Goal: Check status: Check status

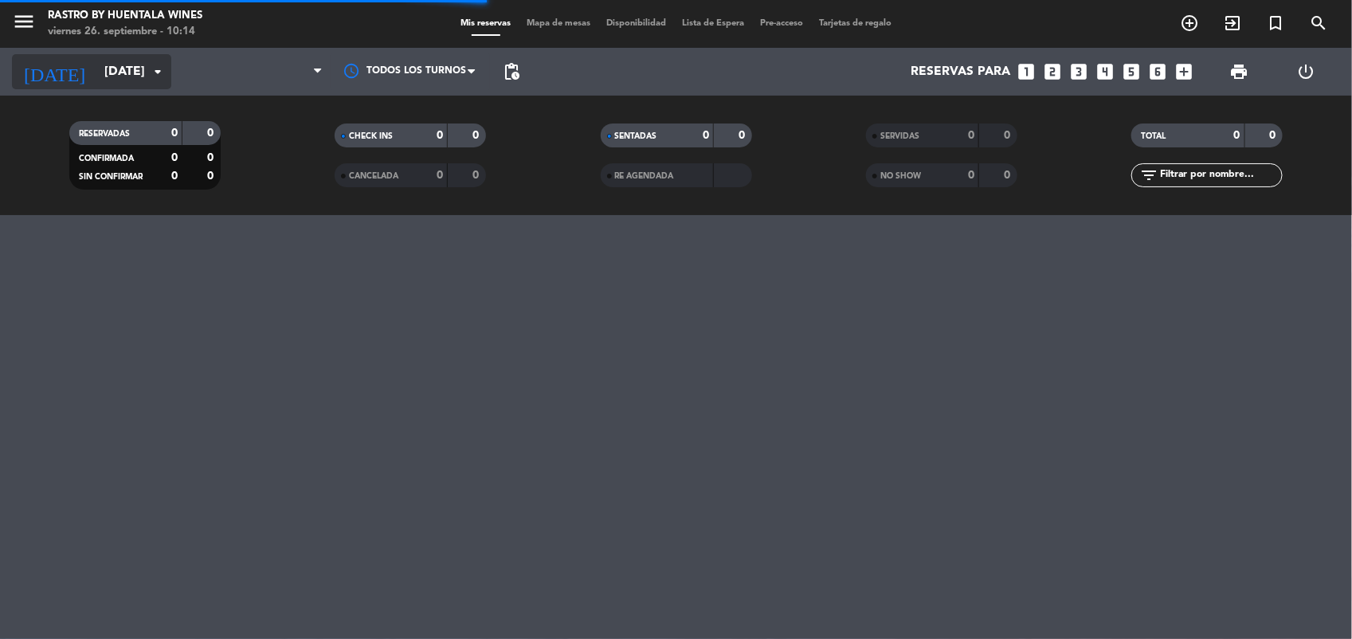
click at [100, 80] on input "[DATE]" at bounding box center [180, 72] width 168 height 31
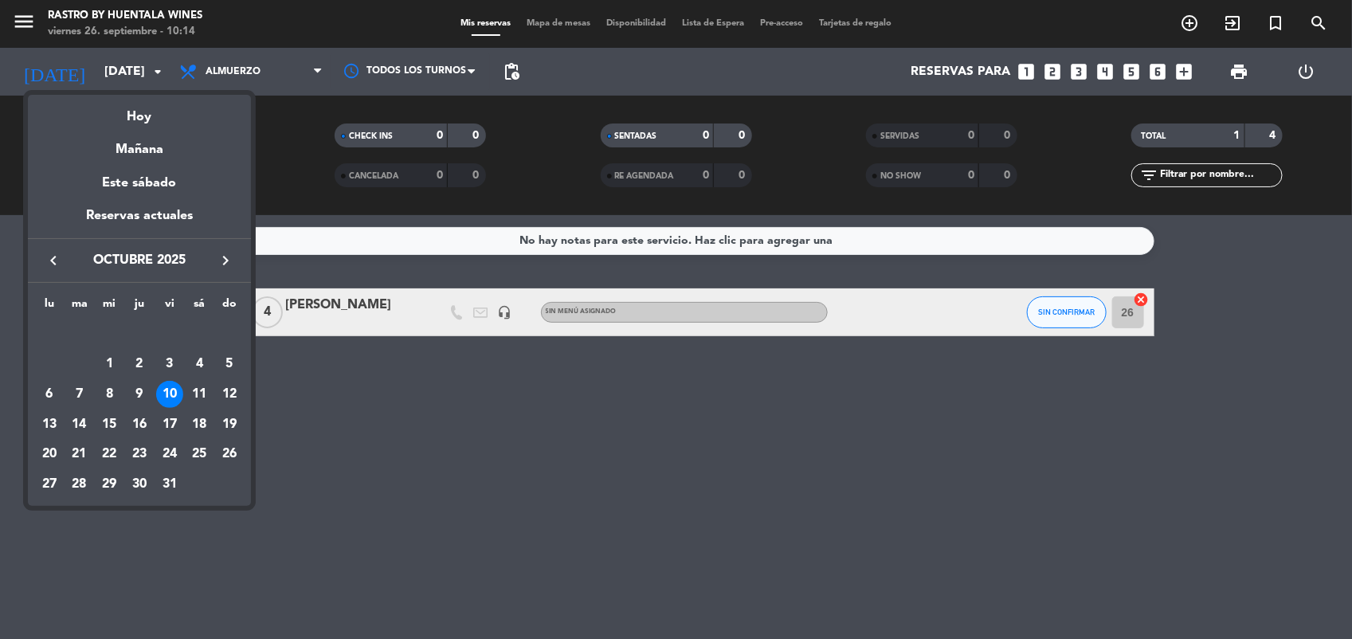
click at [50, 261] on icon "keyboard_arrow_left" at bounding box center [53, 260] width 19 height 19
click at [56, 263] on icon "keyboard_arrow_left" at bounding box center [53, 260] width 19 height 19
click at [202, 415] on div "23" at bounding box center [199, 424] width 27 height 27
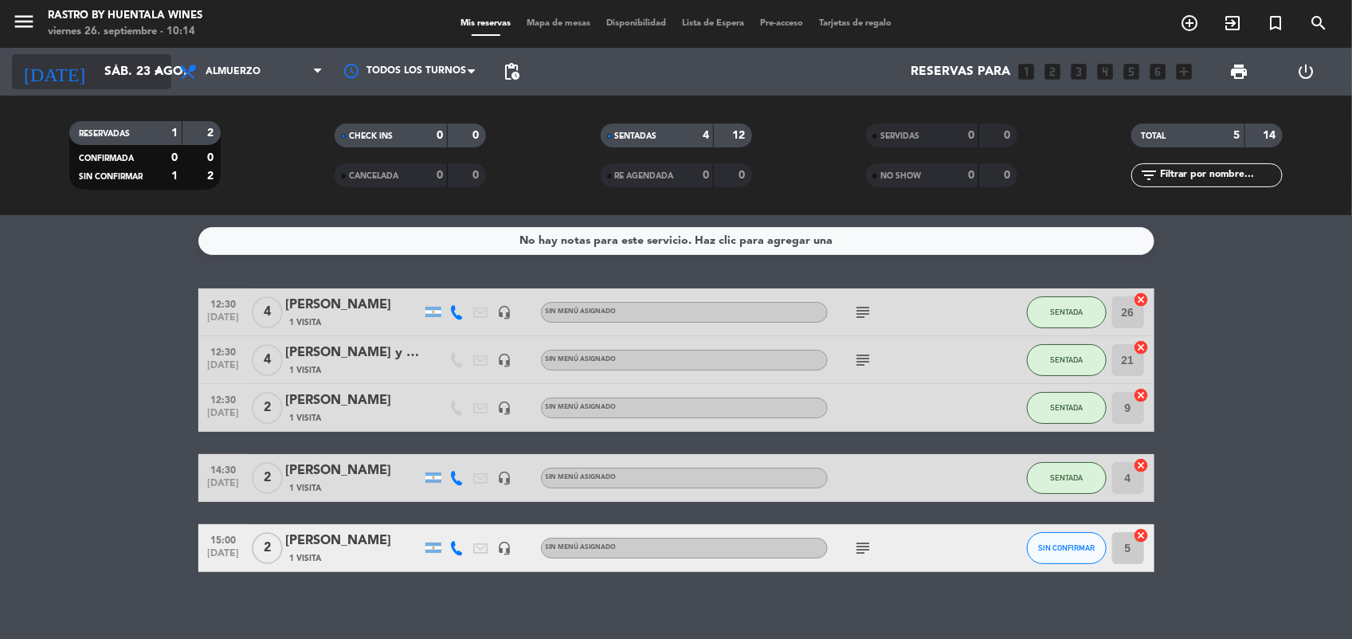
click at [109, 65] on input "sáb. 23 ago." at bounding box center [180, 72] width 168 height 31
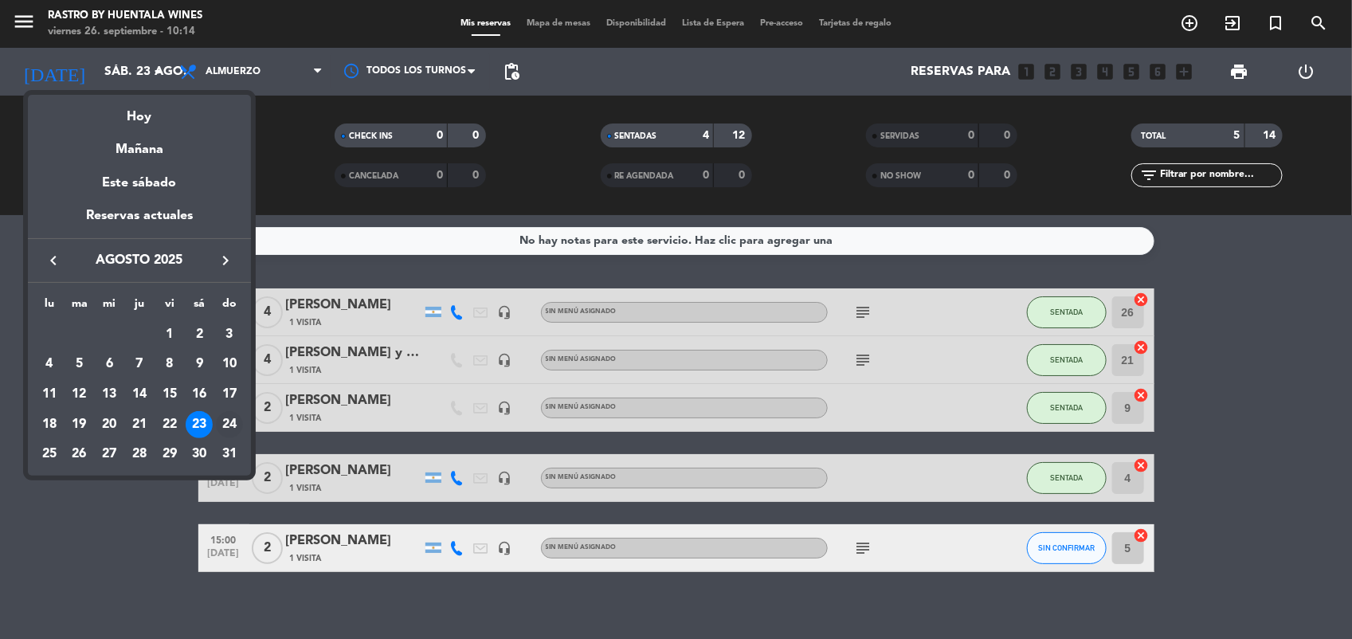
click at [224, 422] on div "24" at bounding box center [229, 424] width 27 height 27
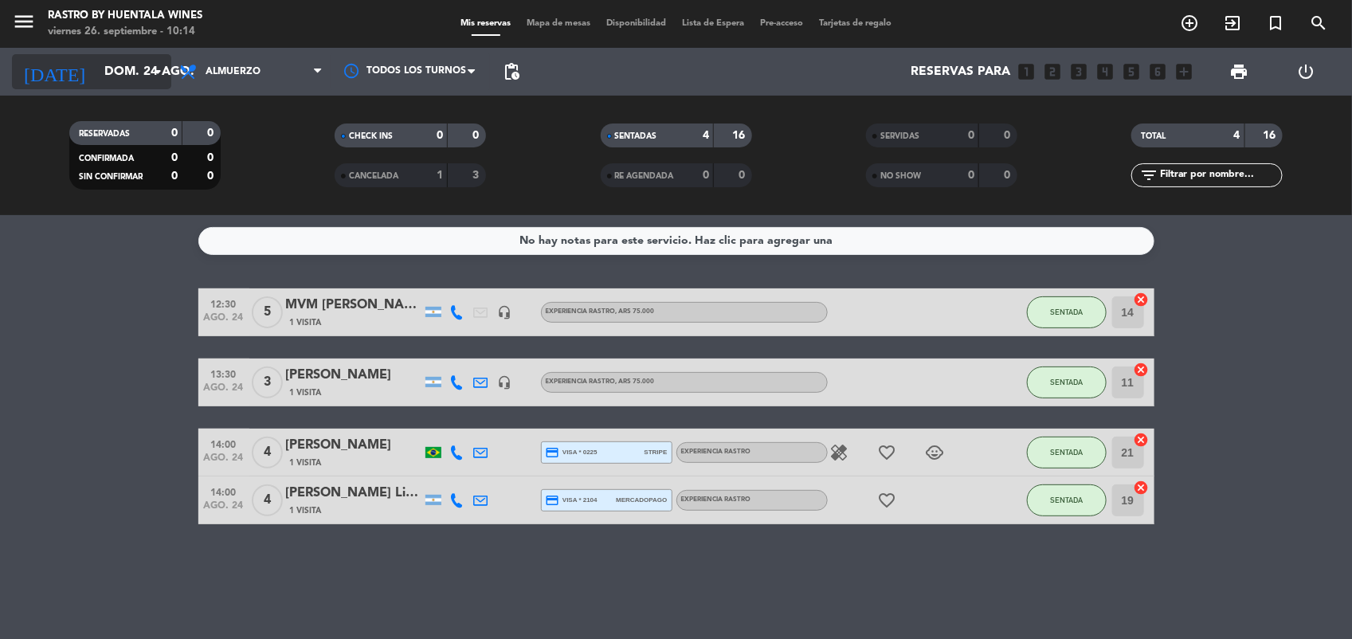
click at [118, 74] on input "dom. 24 ago." at bounding box center [180, 72] width 168 height 31
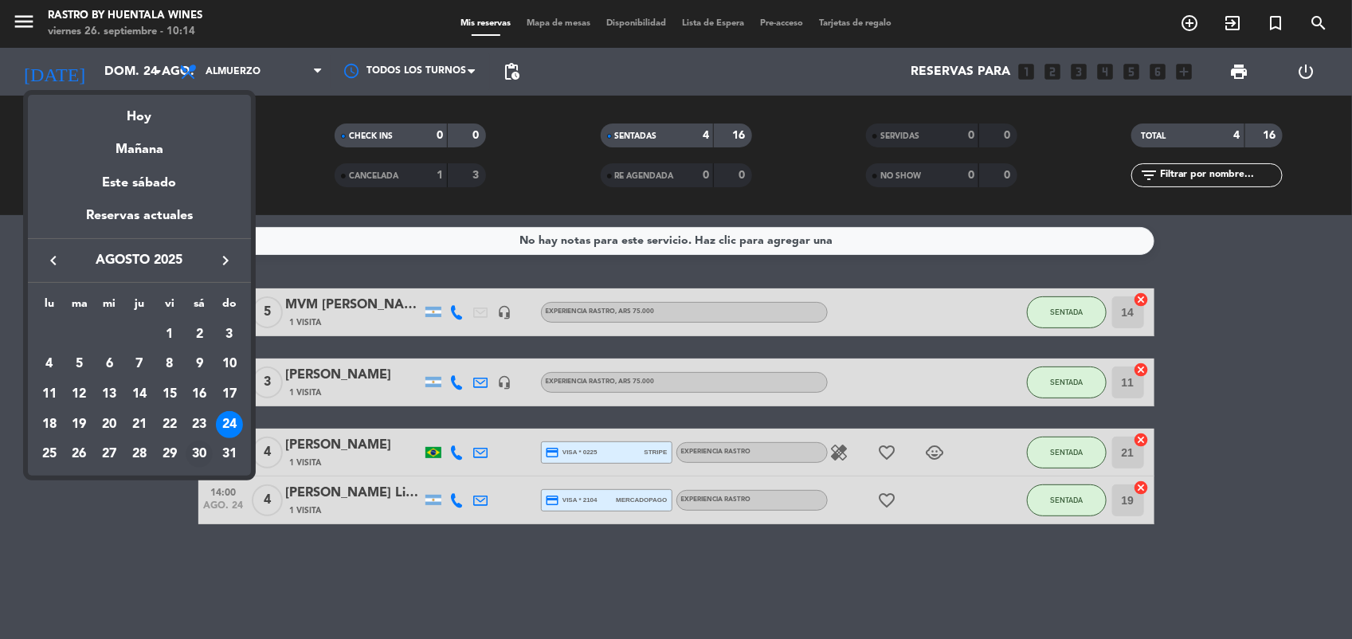
click at [205, 447] on div "30" at bounding box center [199, 454] width 27 height 27
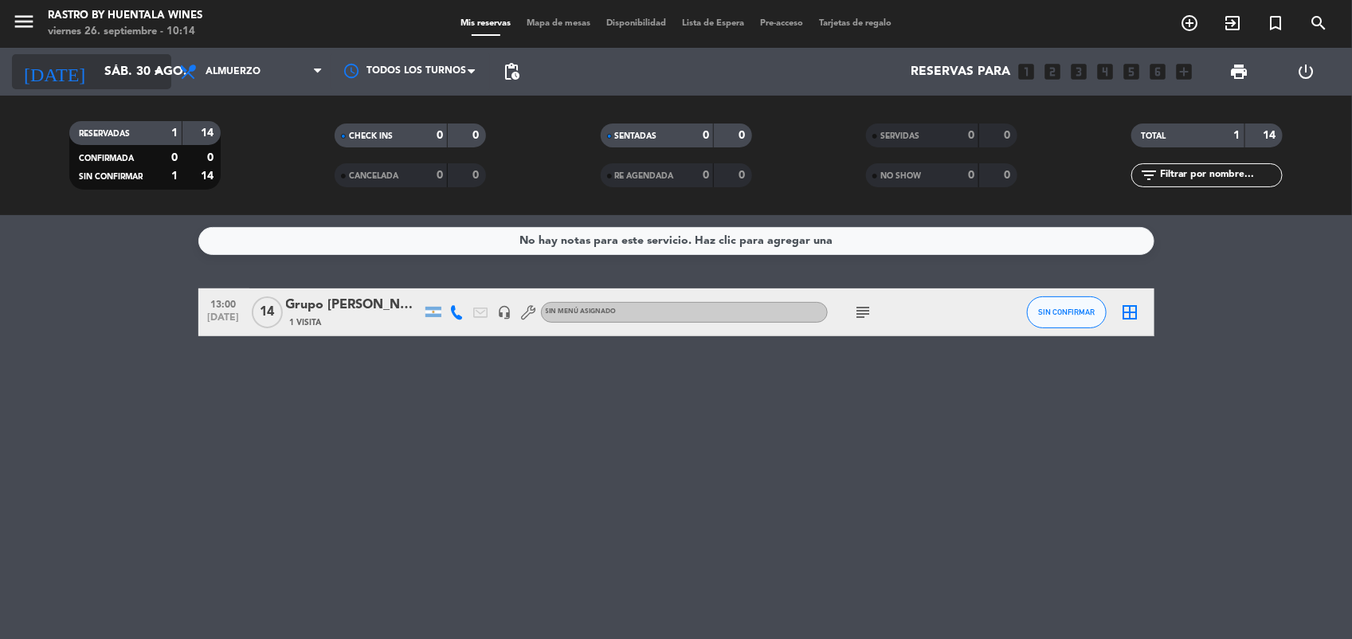
click at [96, 64] on input "sáb. 30 ago." at bounding box center [180, 72] width 168 height 31
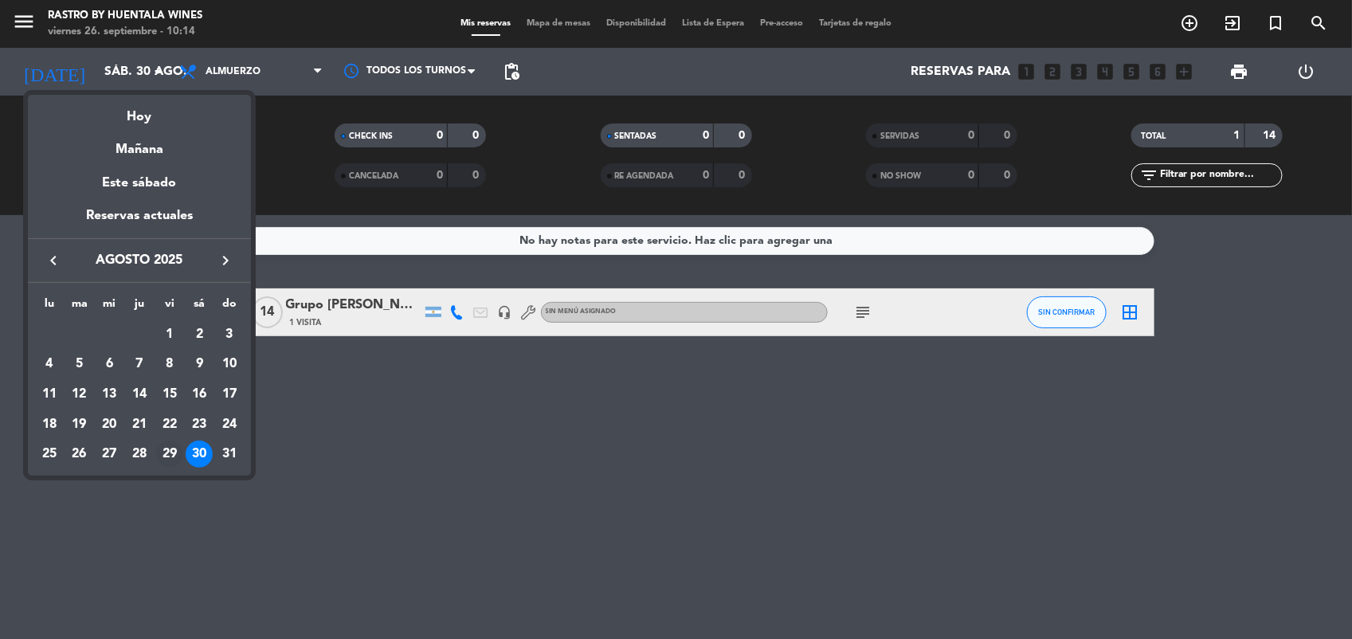
click at [164, 450] on div "29" at bounding box center [169, 454] width 27 height 27
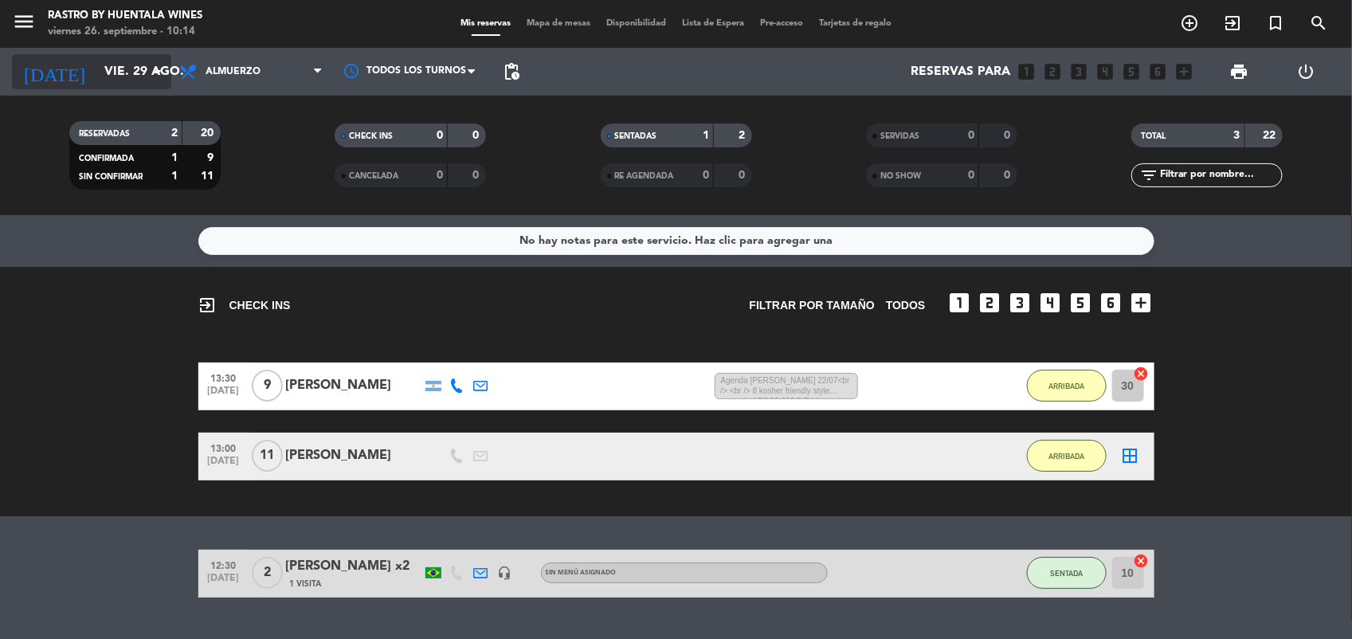
click at [114, 81] on input "vie. 29 ago." at bounding box center [180, 72] width 168 height 31
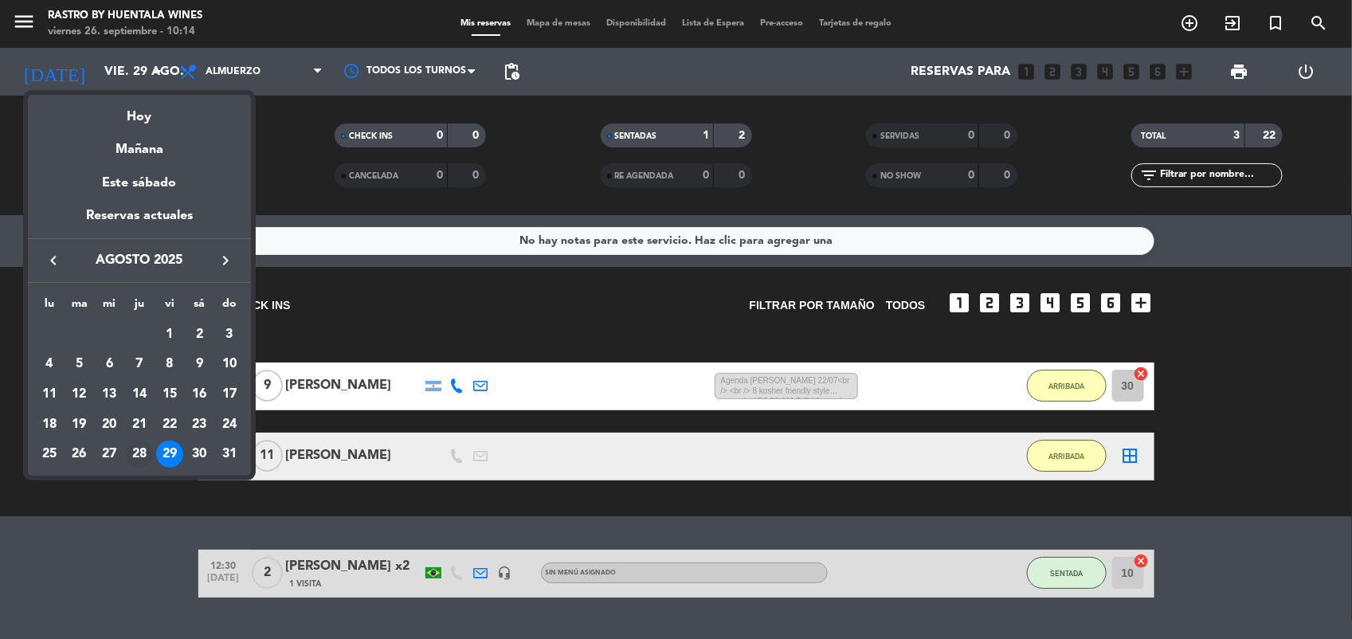
click at [136, 448] on div "28" at bounding box center [139, 454] width 27 height 27
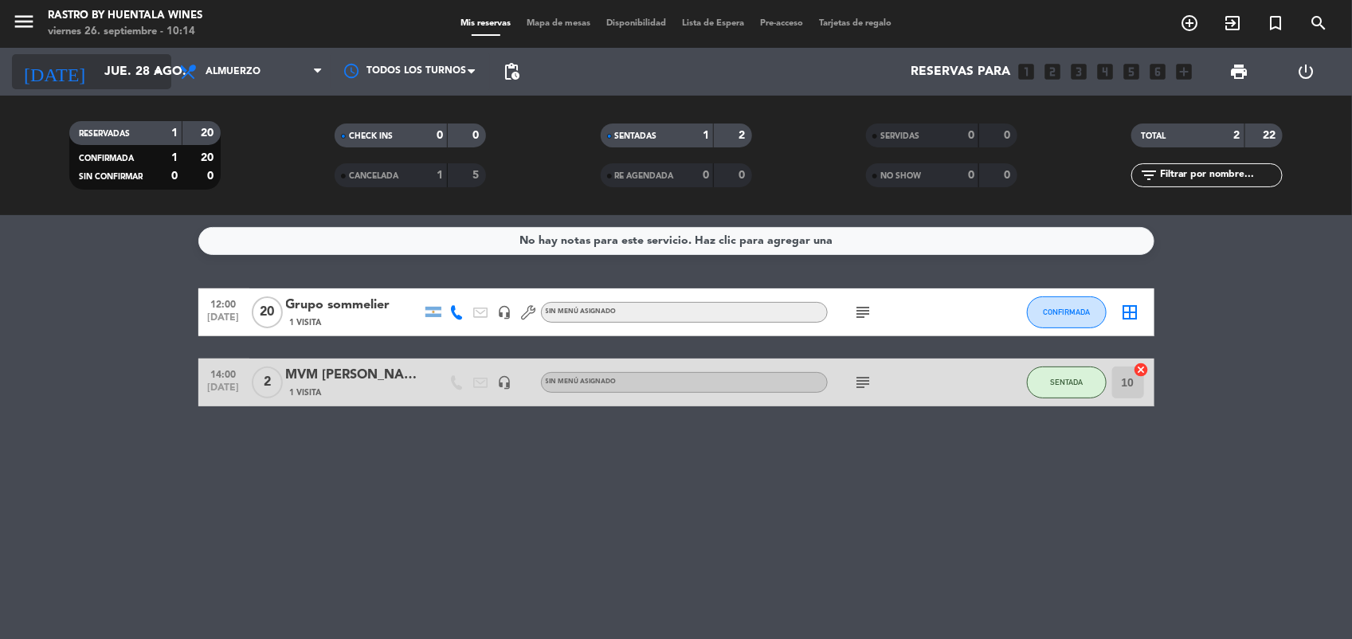
click at [96, 82] on input "jue. 28 ago." at bounding box center [180, 72] width 168 height 31
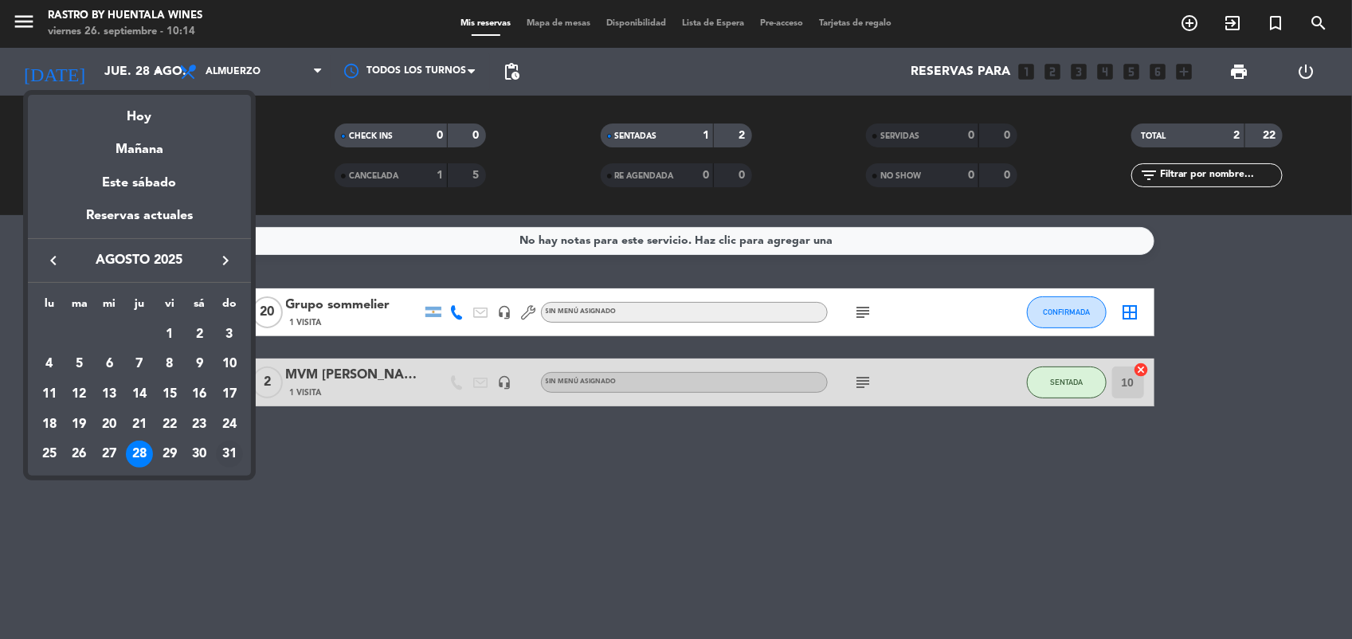
click at [228, 447] on div "31" at bounding box center [229, 454] width 27 height 27
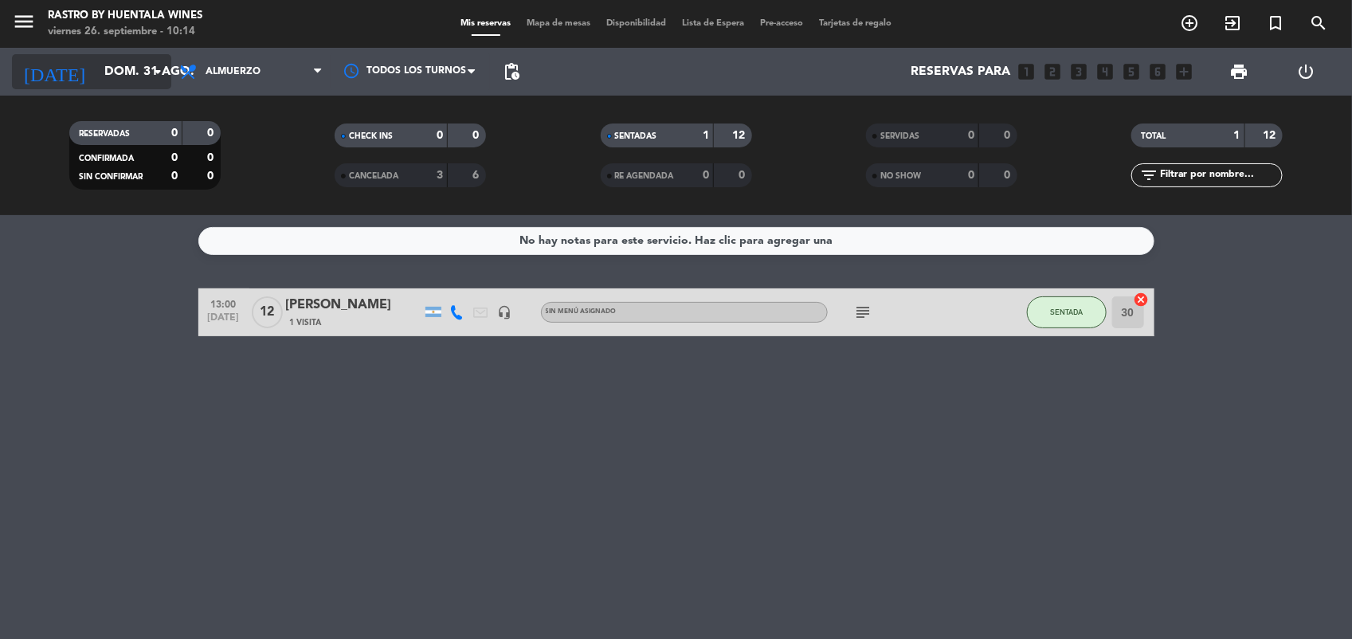
click at [108, 64] on input "dom. 31 ago." at bounding box center [180, 72] width 168 height 31
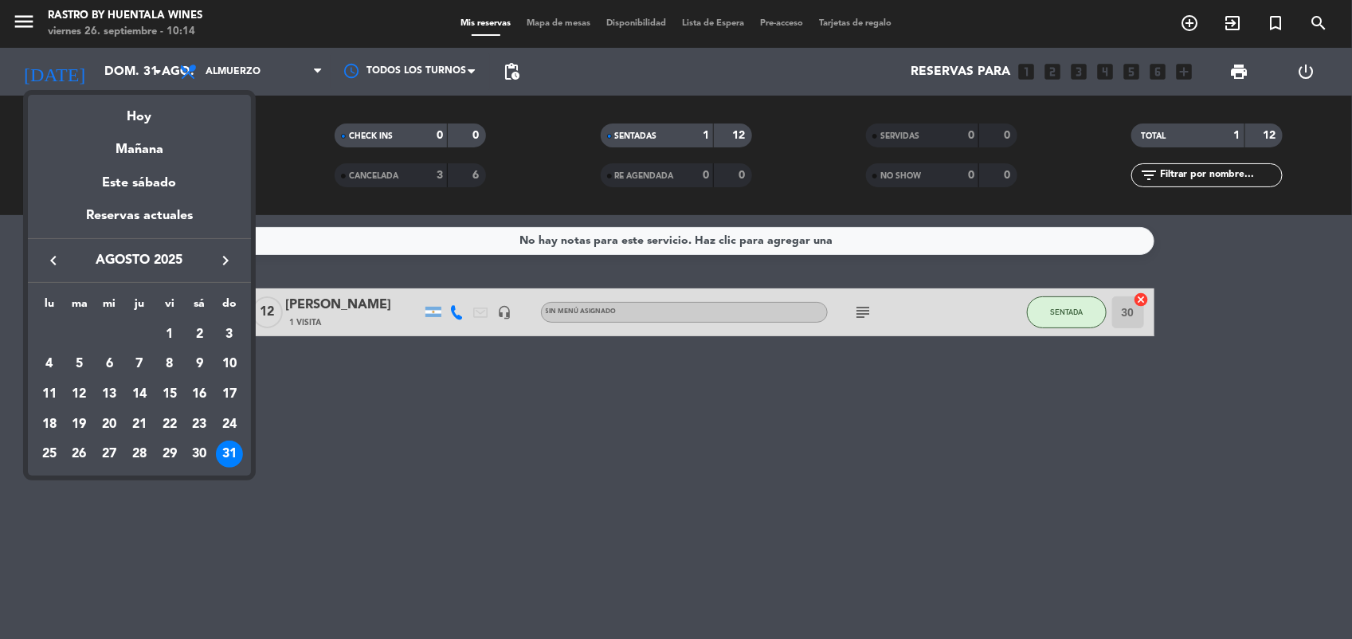
click at [608, 511] on div at bounding box center [676, 319] width 1352 height 639
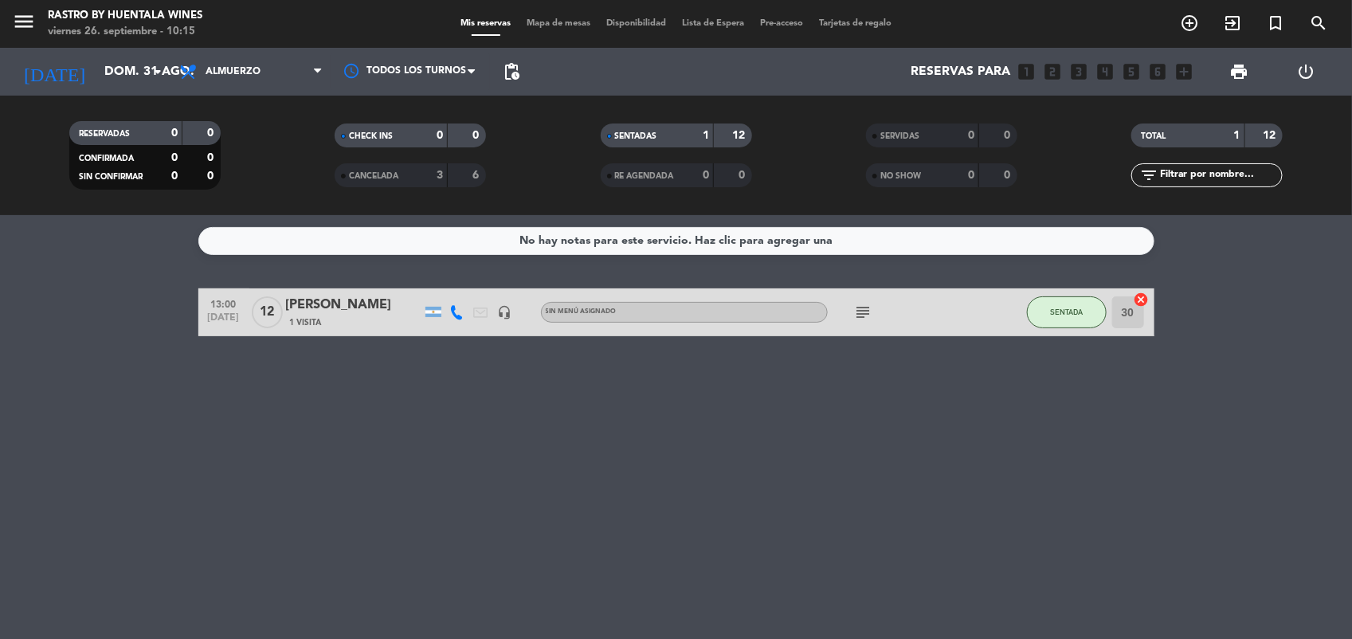
click at [1195, 474] on div "No hay notas para este servicio. Haz clic para agregar una 13:00 [DATE] [PERSON…" at bounding box center [676, 427] width 1352 height 424
click at [108, 65] on input "dom. 31 ago." at bounding box center [180, 72] width 168 height 31
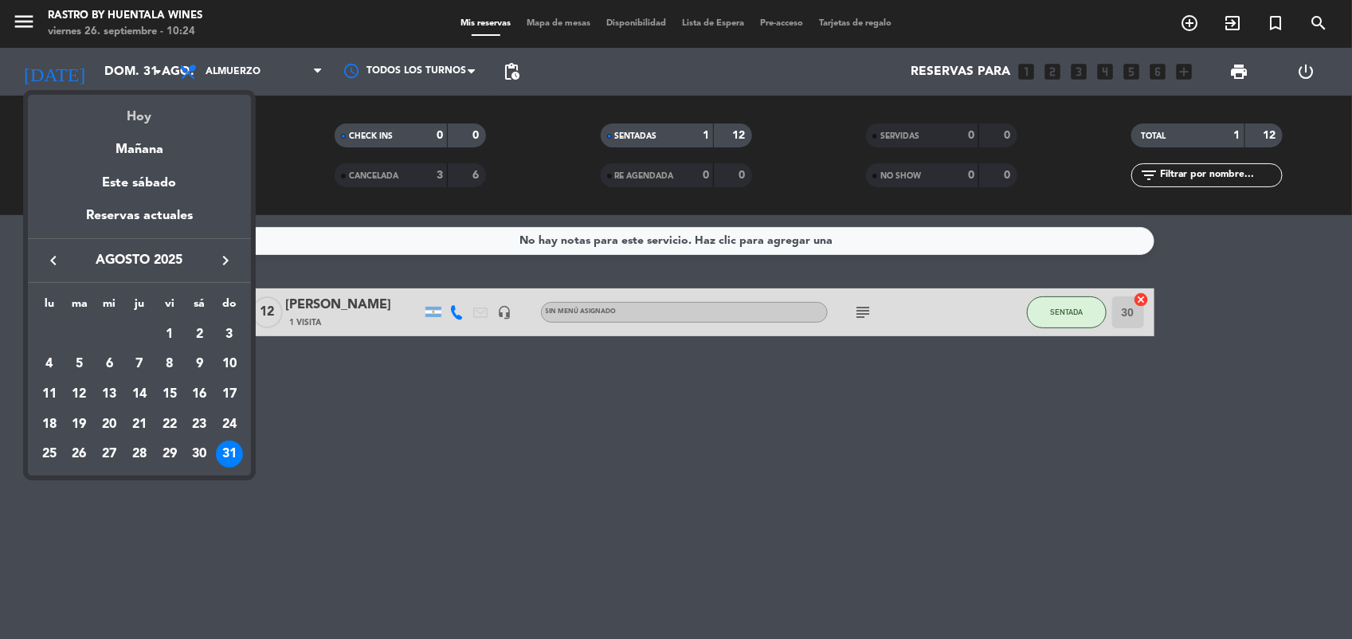
click at [148, 116] on div "Hoy" at bounding box center [139, 111] width 223 height 33
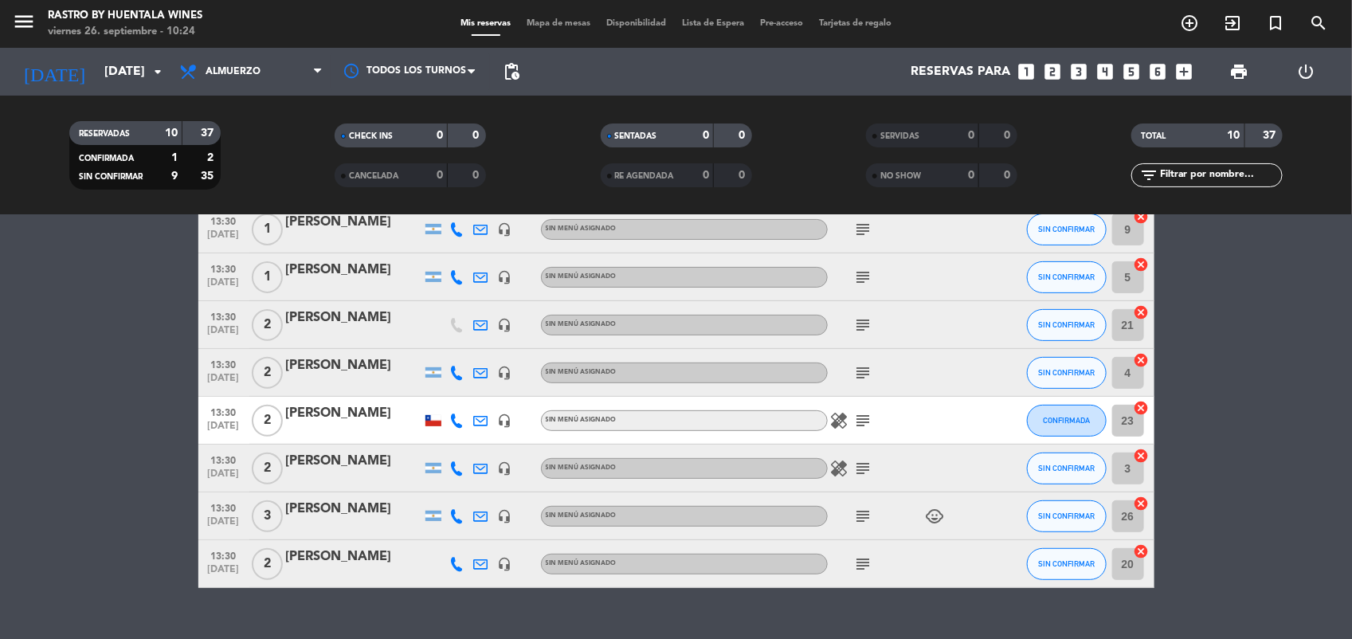
scroll to position [251, 0]
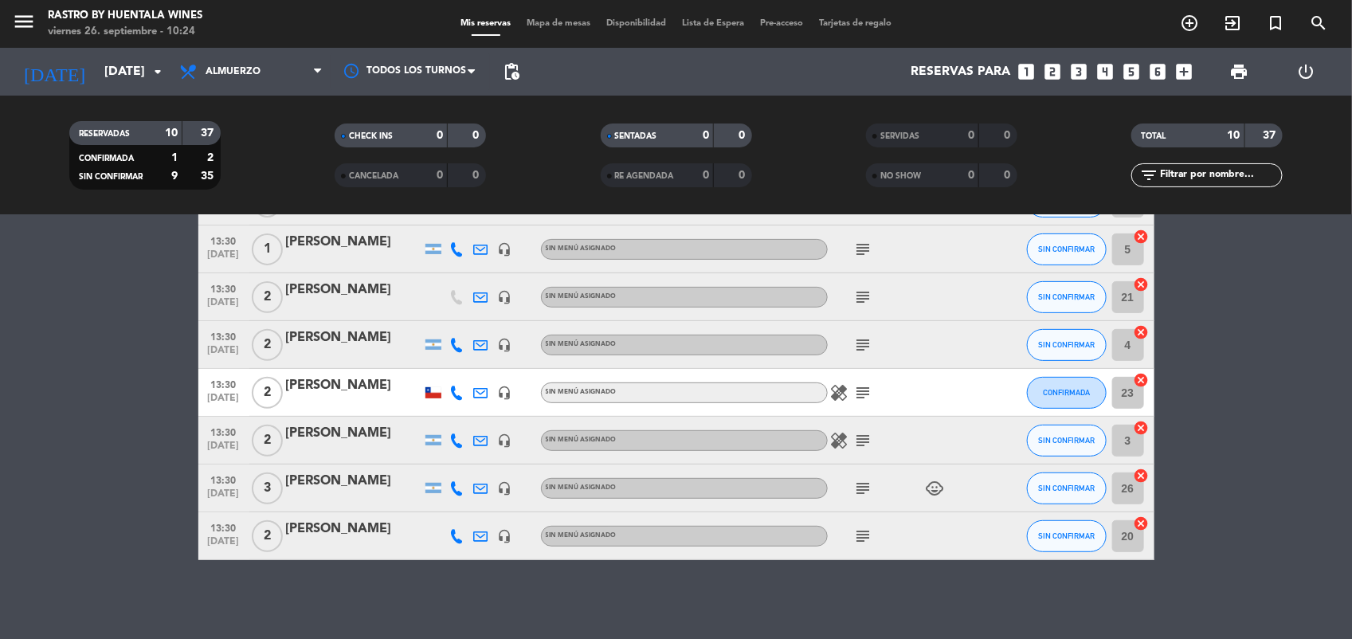
click at [344, 487] on div "[PERSON_NAME]" at bounding box center [353, 481] width 135 height 21
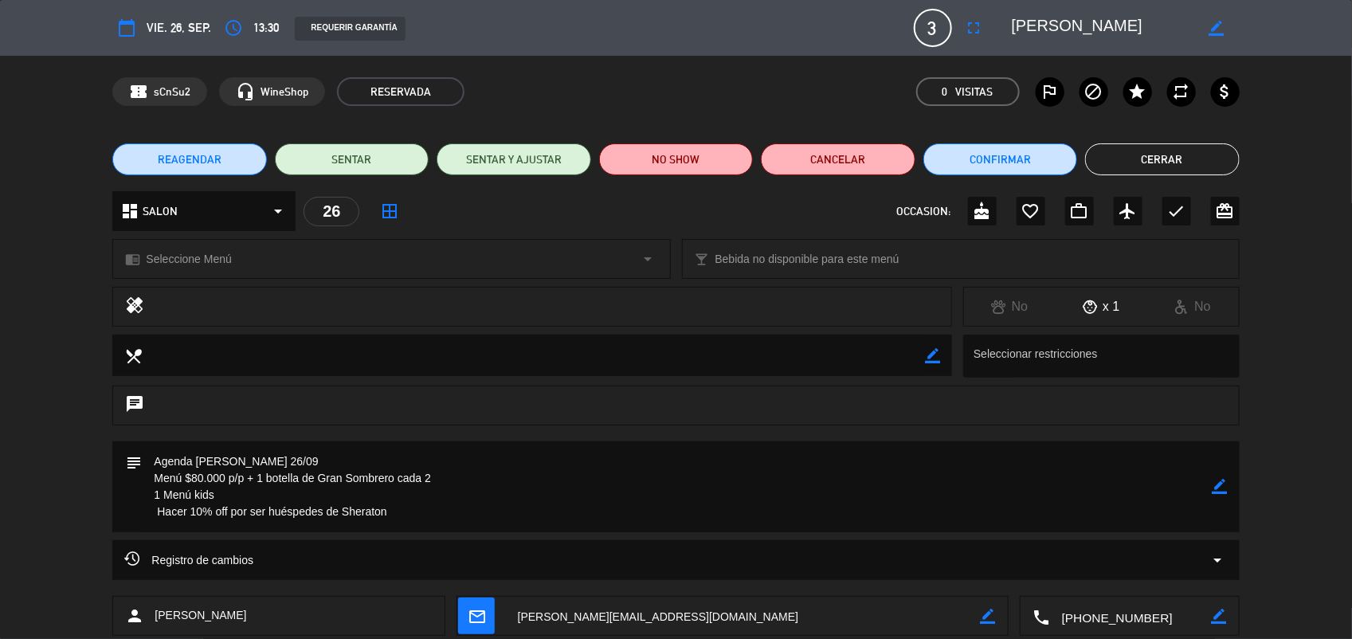
click at [1177, 163] on button "Cerrar" at bounding box center [1162, 159] width 154 height 32
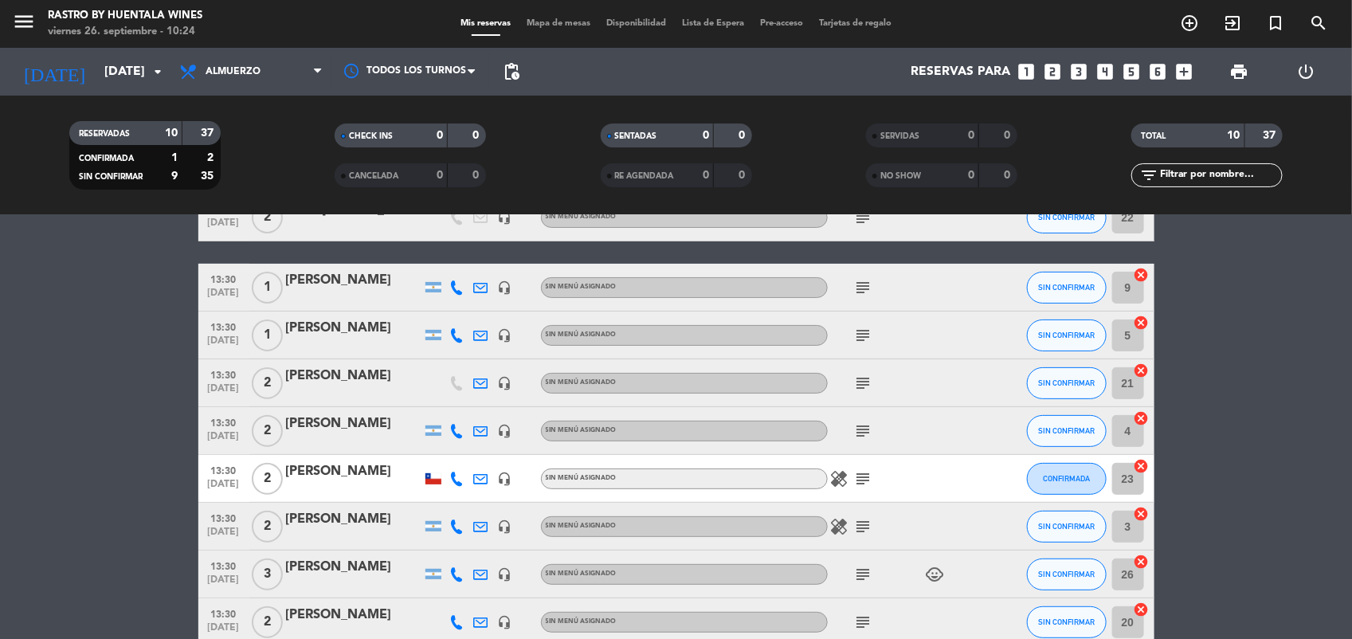
scroll to position [52, 0]
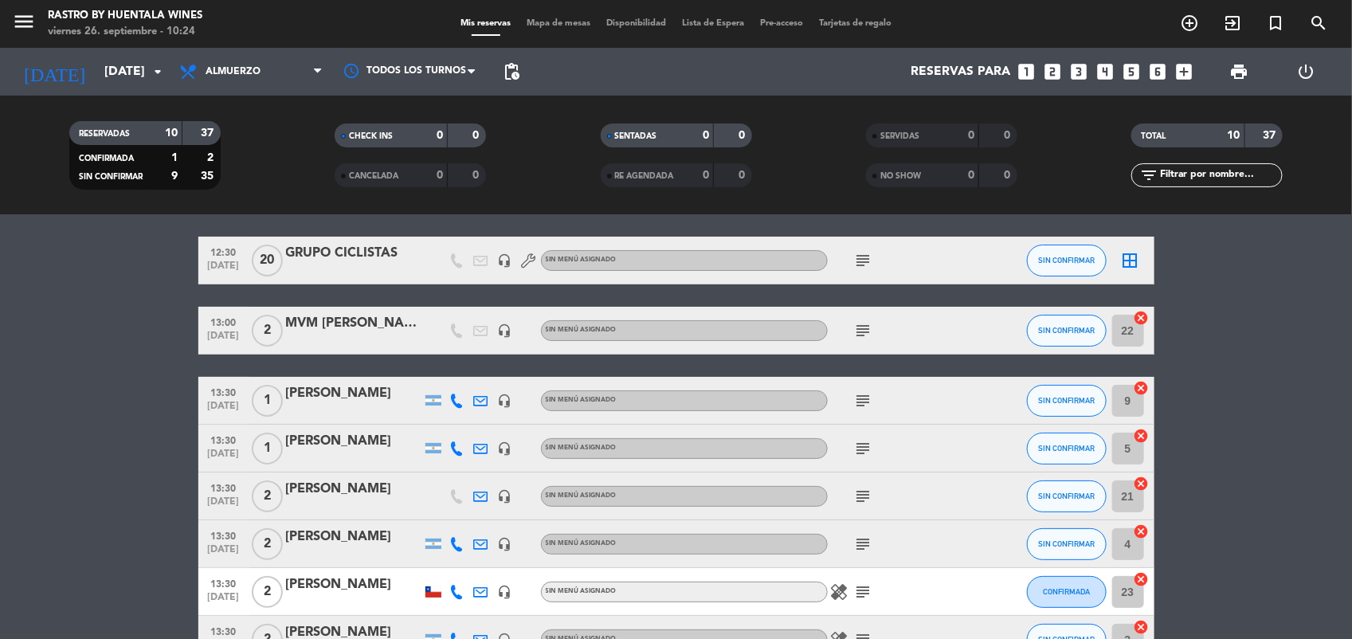
click at [332, 391] on div "[PERSON_NAME]" at bounding box center [353, 393] width 135 height 21
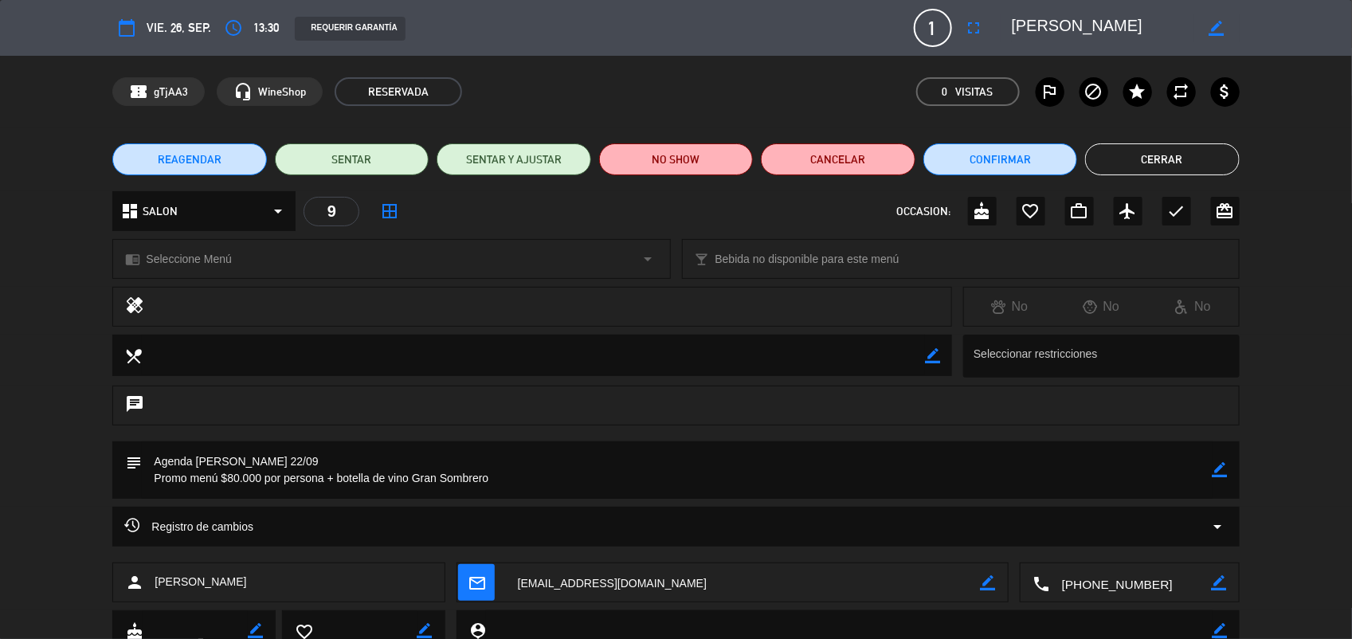
click at [1168, 166] on button "Cerrar" at bounding box center [1162, 159] width 154 height 32
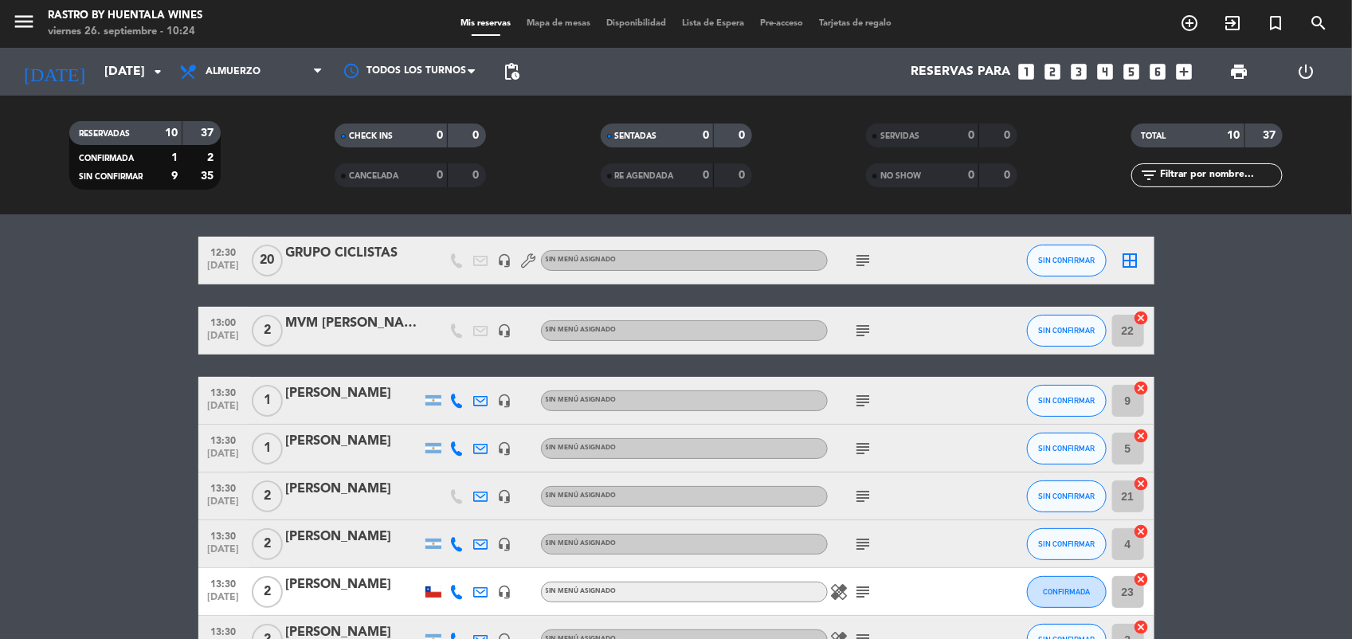
click at [315, 456] on div at bounding box center [353, 459] width 135 height 13
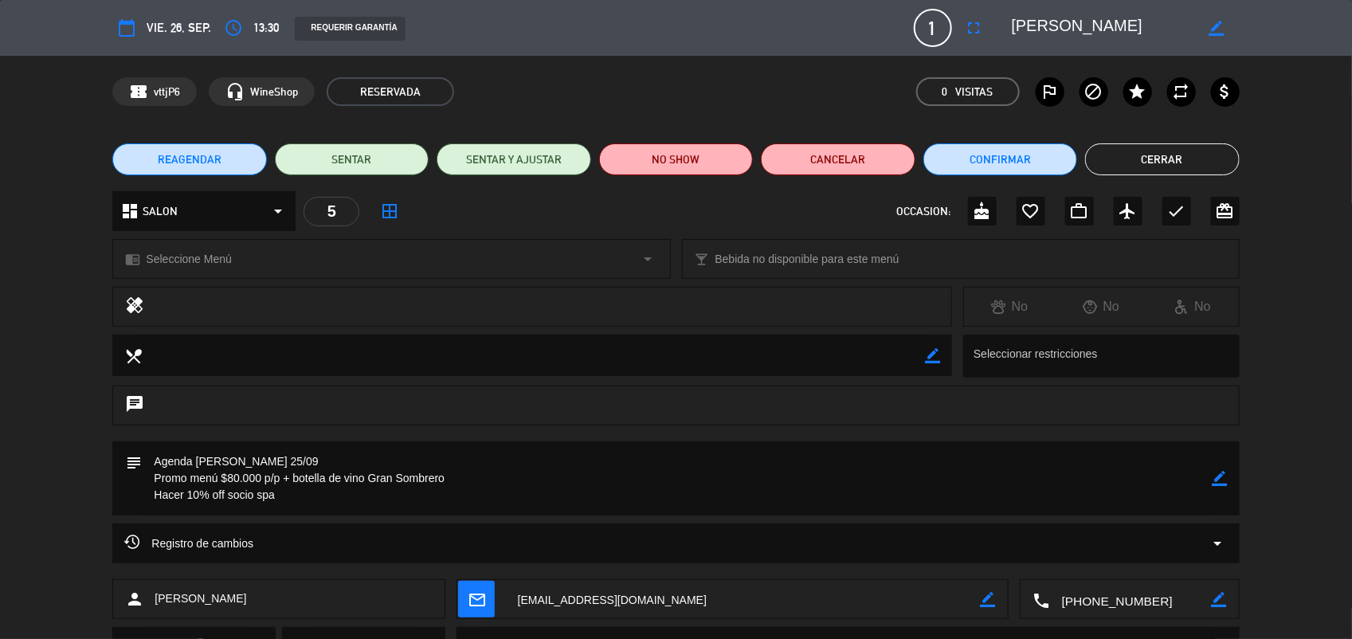
click at [1149, 157] on button "Cerrar" at bounding box center [1162, 159] width 154 height 32
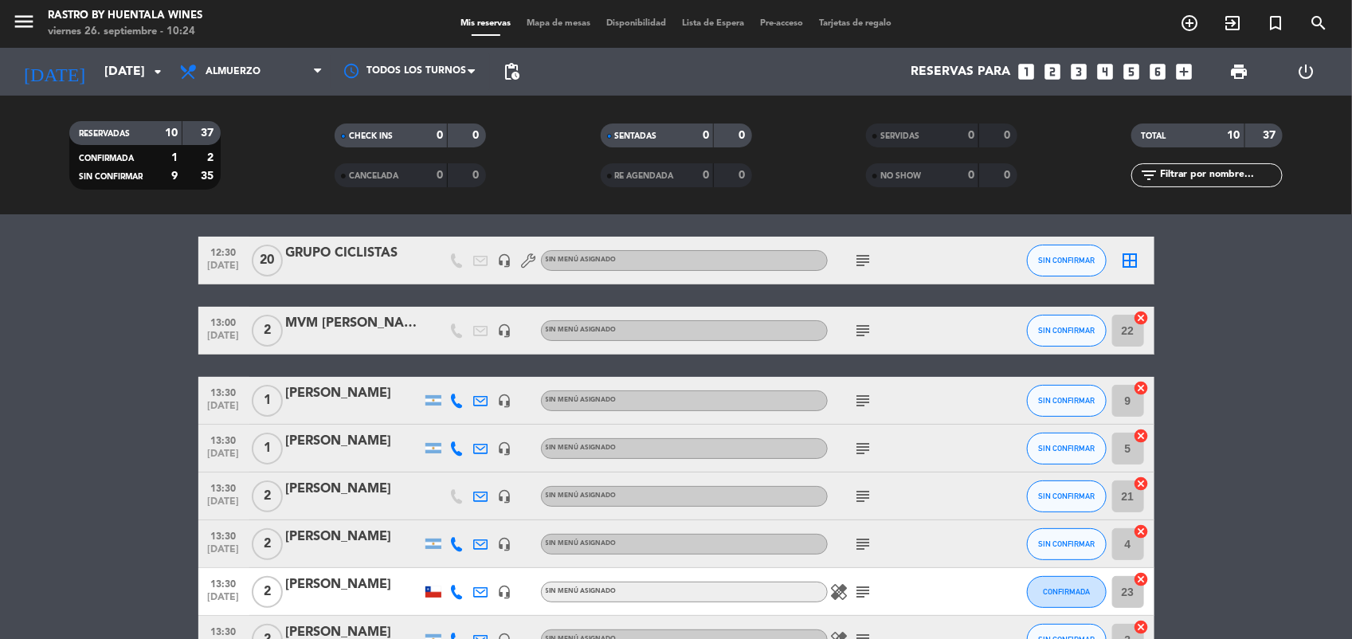
click at [1253, 348] on bookings-row "12:30 [DATE] GRUPO CICLISTAS headset_mic Sin menú asignado subject SIN CONFIRMA…" at bounding box center [676, 498] width 1352 height 523
click at [324, 498] on div "[PERSON_NAME]" at bounding box center [353, 489] width 135 height 21
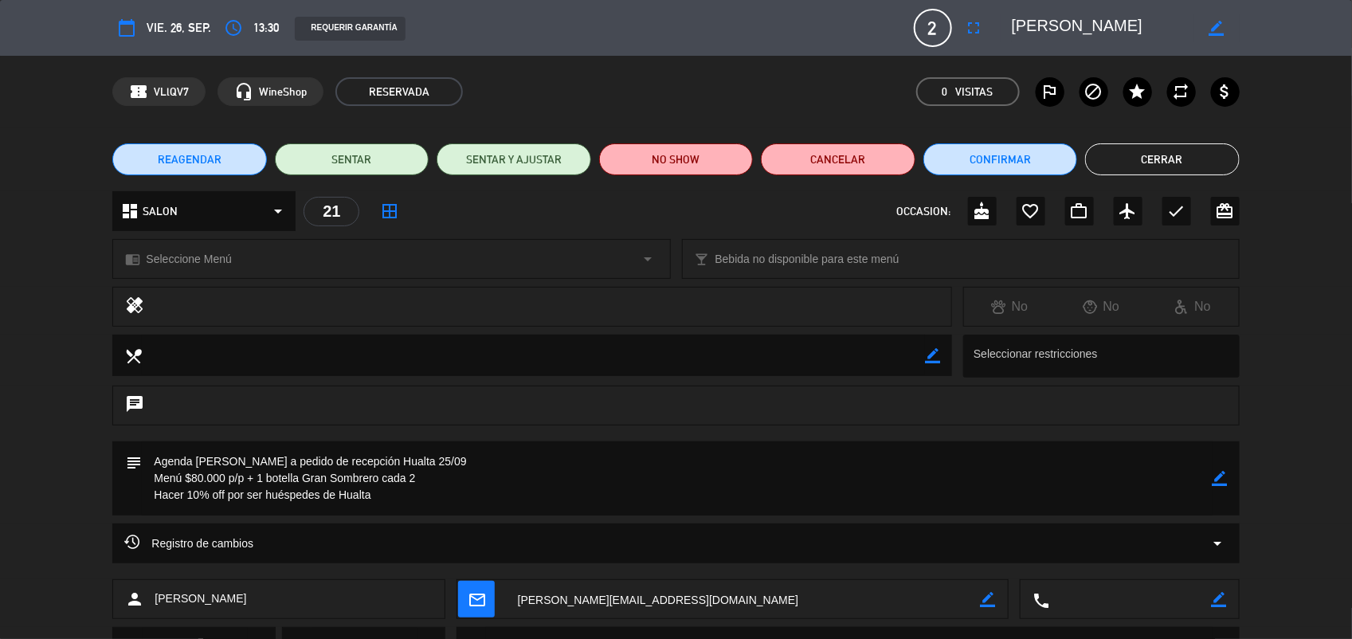
click at [1181, 152] on button "Cerrar" at bounding box center [1162, 159] width 154 height 32
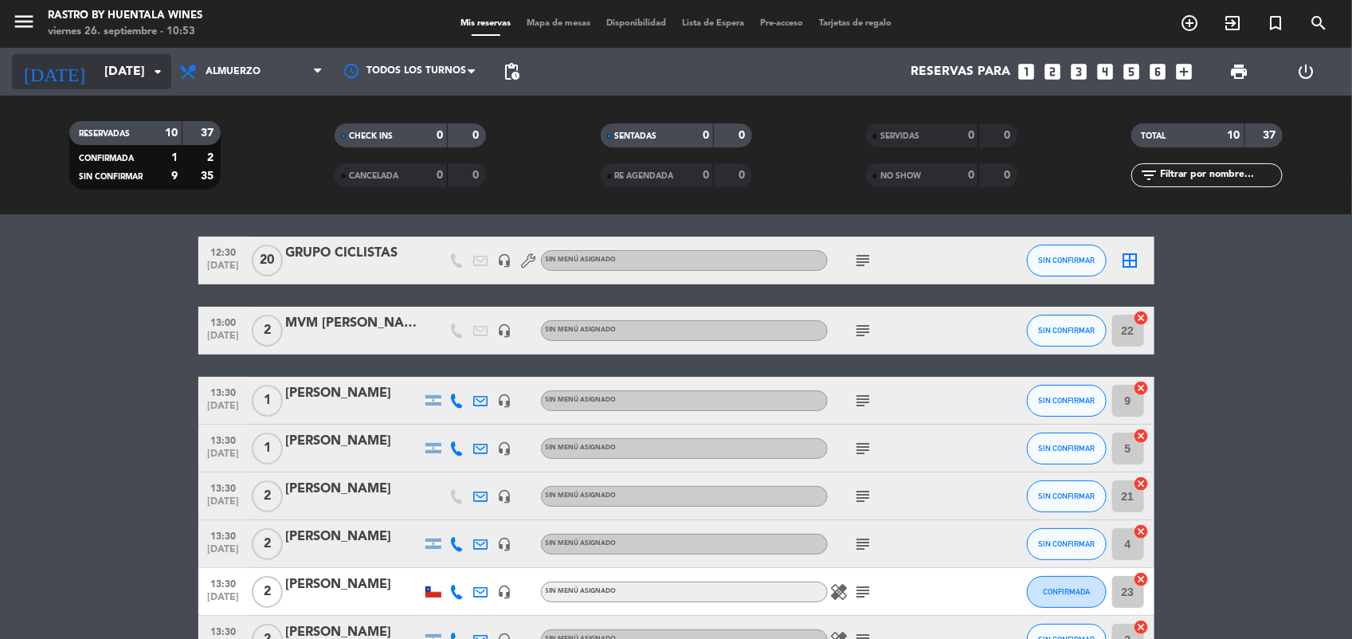
click at [121, 69] on input "[DATE]" at bounding box center [180, 72] width 168 height 31
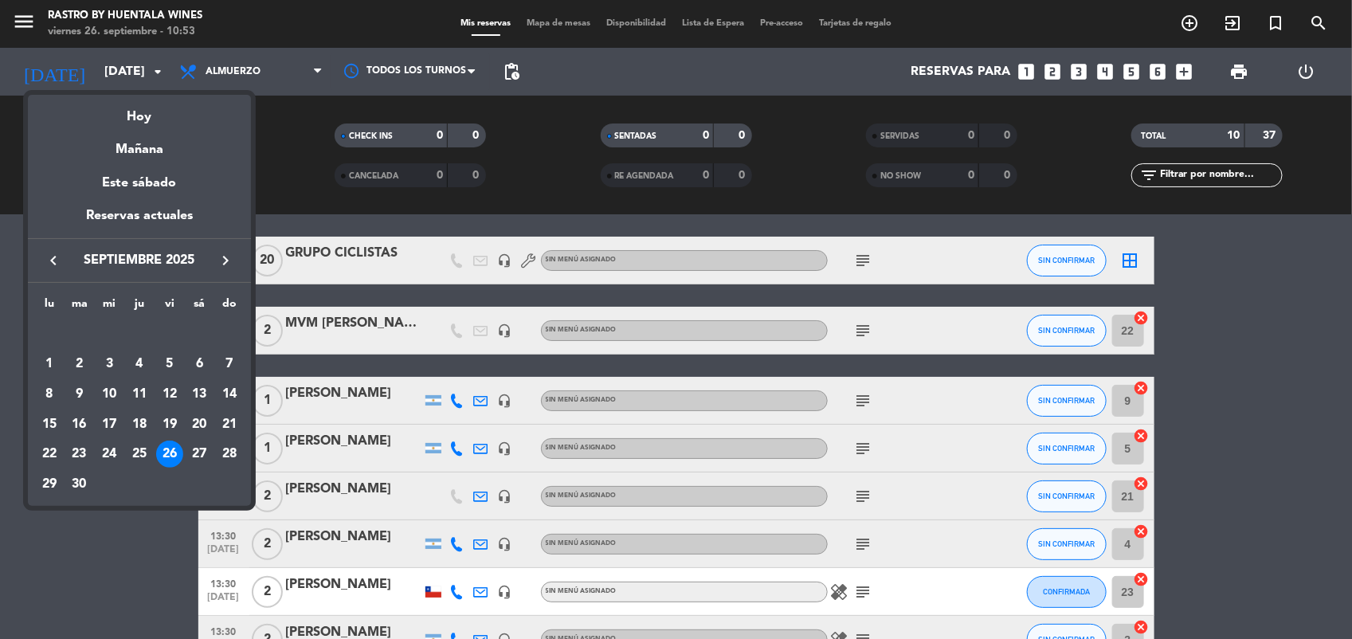
click at [48, 253] on icon "keyboard_arrow_left" at bounding box center [53, 260] width 19 height 19
click at [45, 260] on icon "keyboard_arrow_left" at bounding box center [53, 260] width 19 height 19
click at [225, 263] on icon "keyboard_arrow_right" at bounding box center [225, 260] width 19 height 19
click at [1319, 304] on div at bounding box center [676, 319] width 1352 height 639
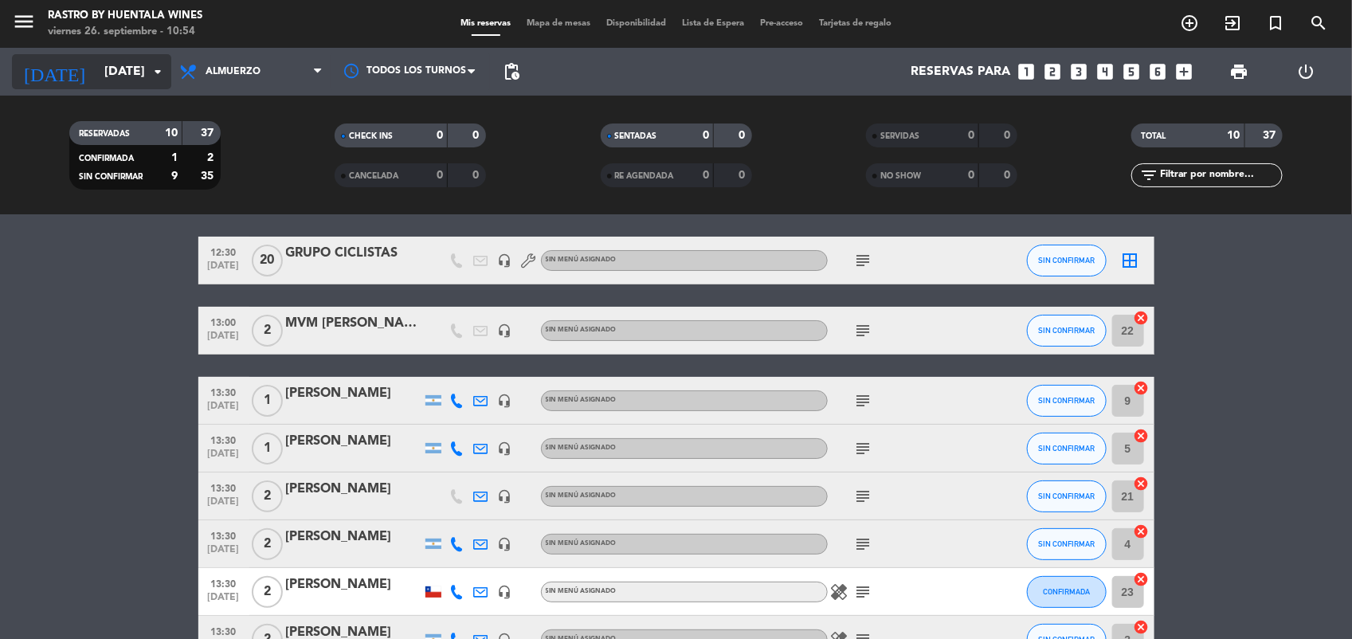
click at [96, 78] on input "[DATE]" at bounding box center [180, 72] width 168 height 31
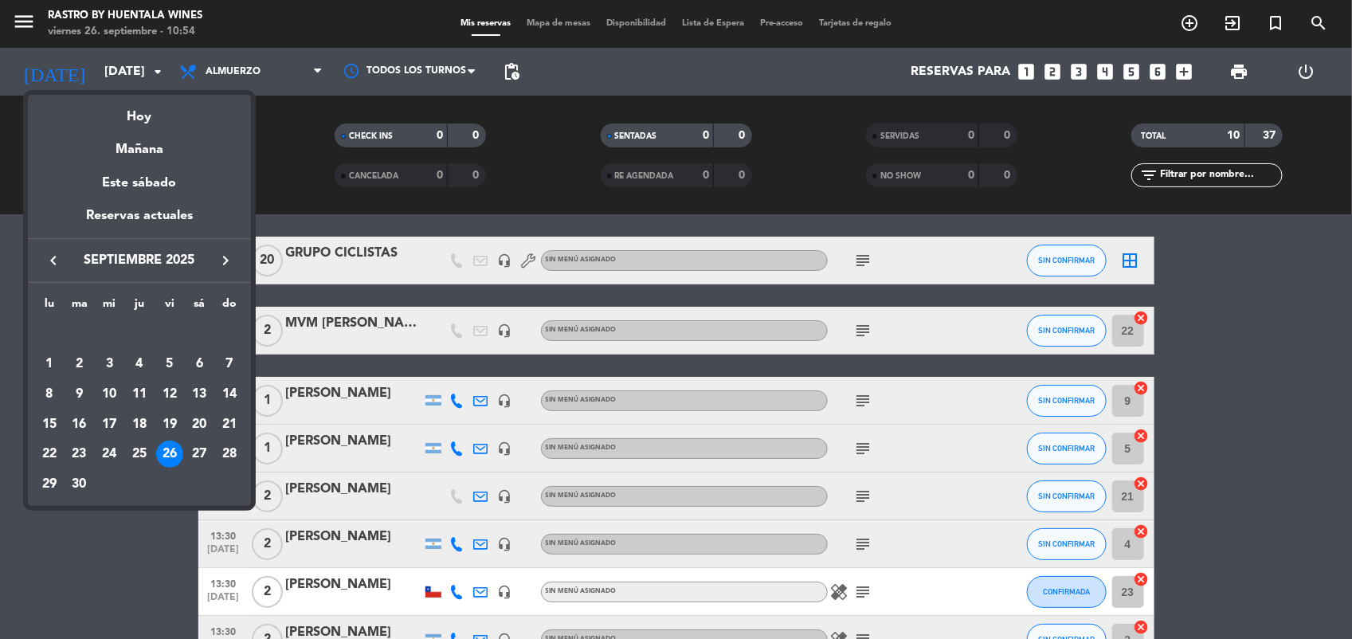
click at [46, 257] on icon "keyboard_arrow_left" at bounding box center [53, 260] width 19 height 19
click at [1253, 428] on div at bounding box center [676, 319] width 1352 height 639
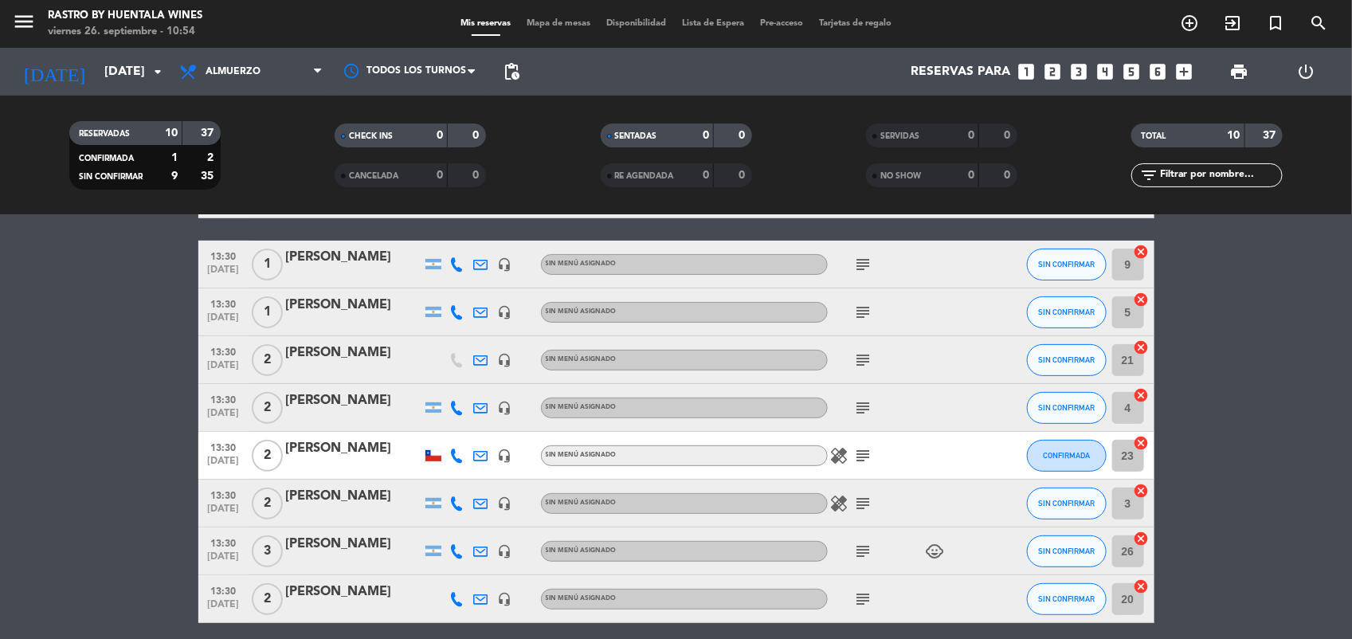
scroll to position [0, 0]
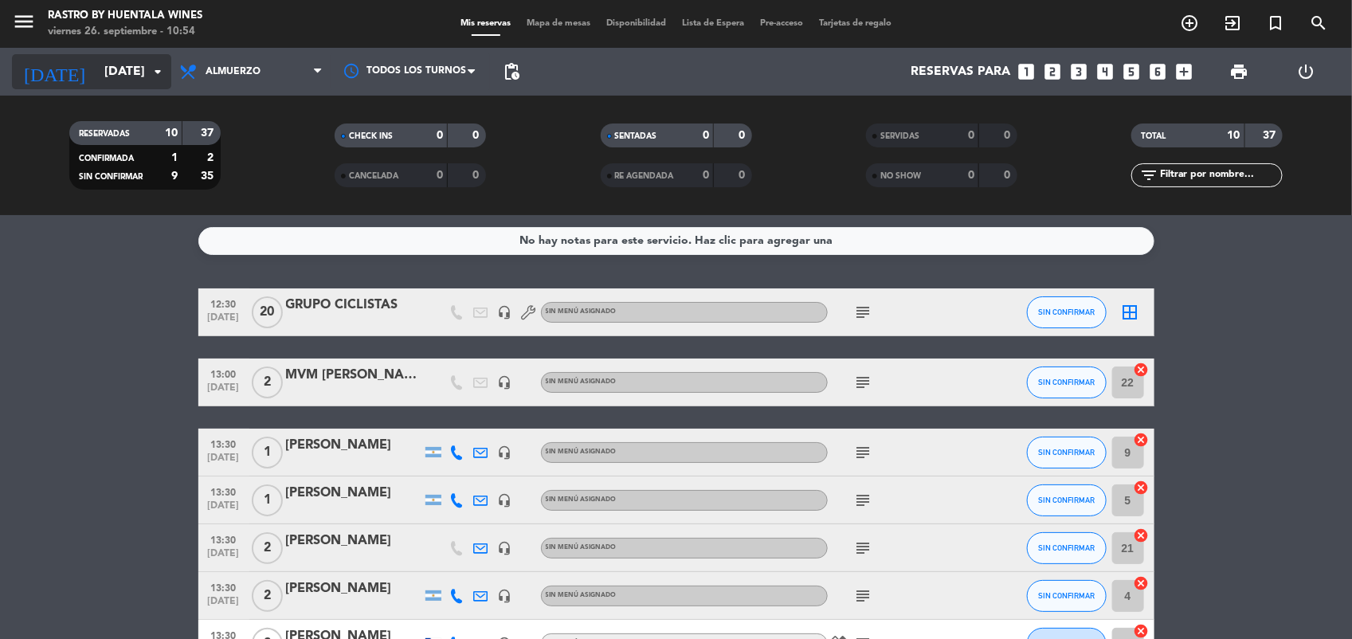
click at [96, 61] on input "[DATE]" at bounding box center [180, 72] width 168 height 31
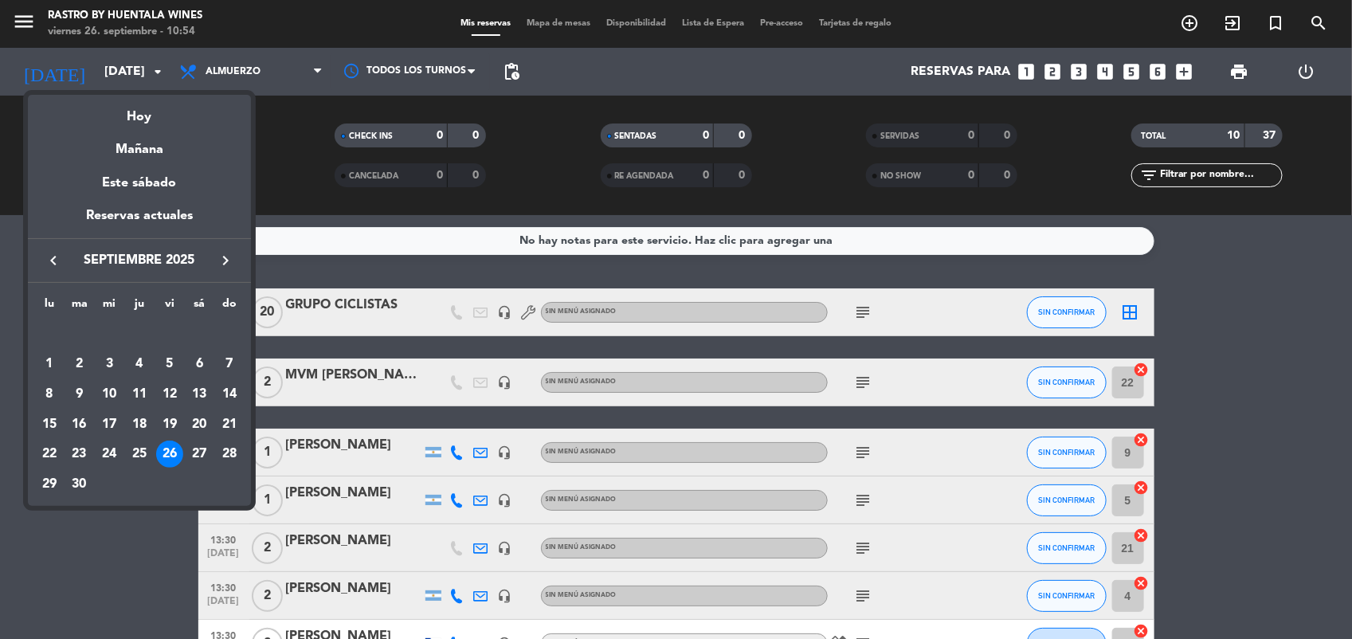
click at [126, 527] on div at bounding box center [676, 319] width 1352 height 639
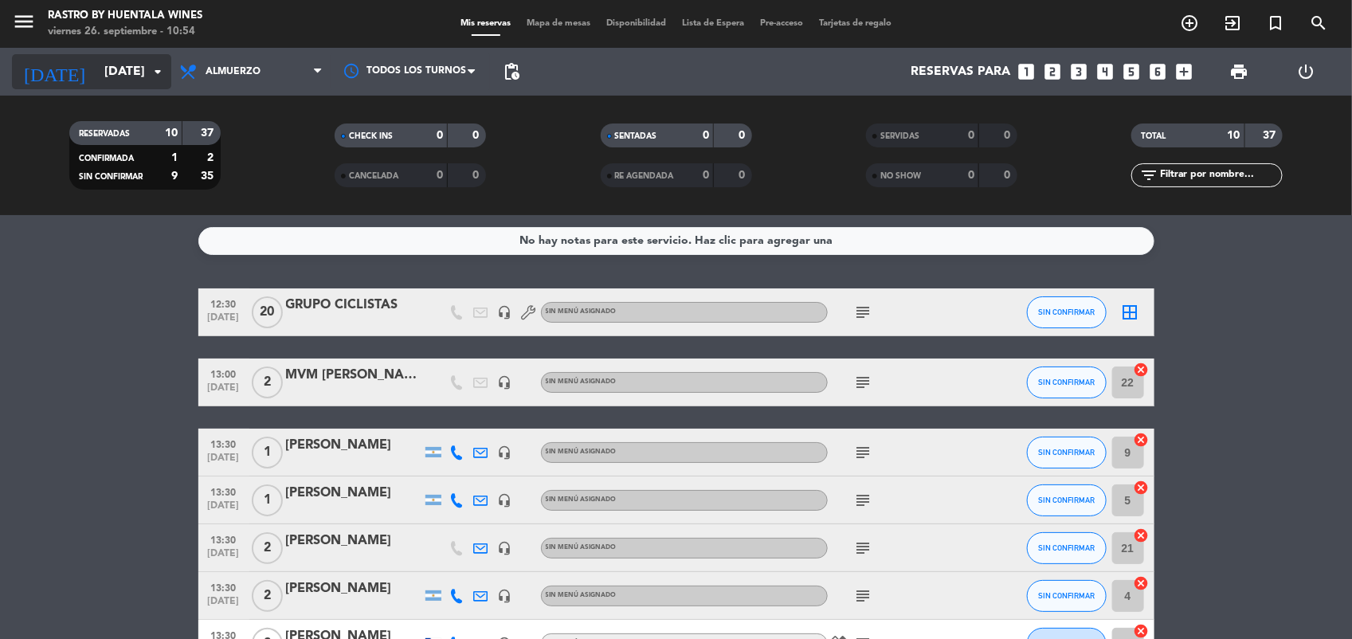
click at [133, 65] on input "[DATE]" at bounding box center [180, 72] width 168 height 31
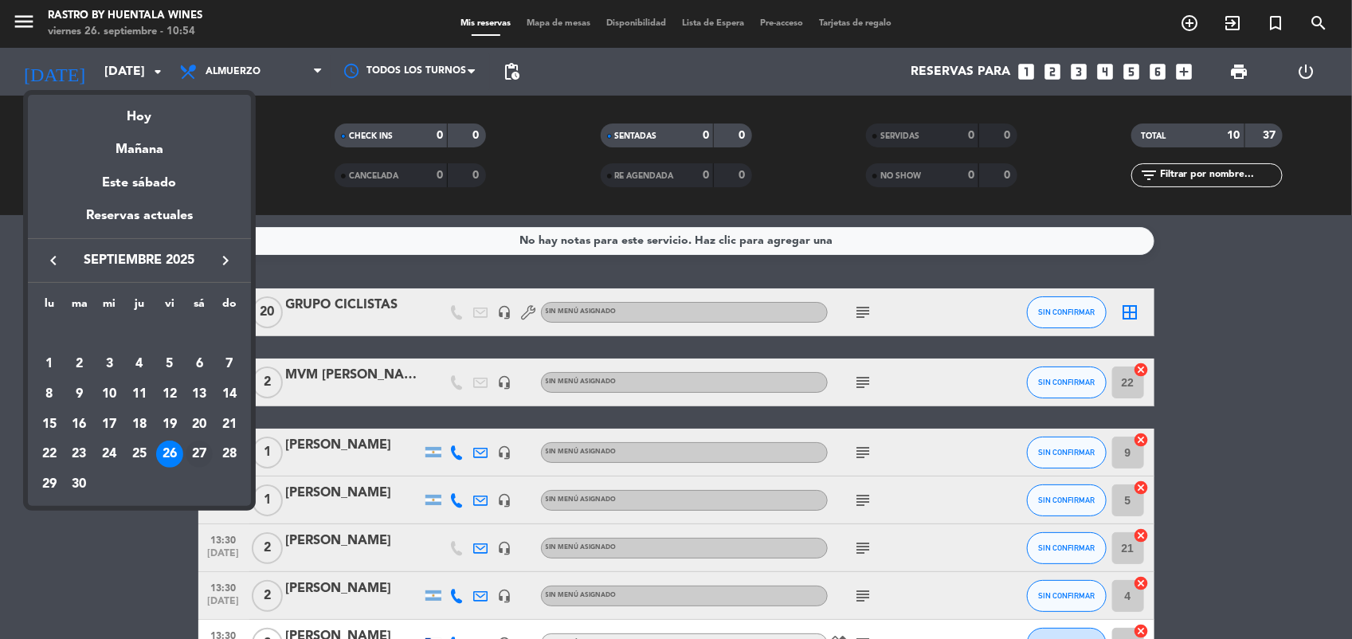
click at [200, 442] on div "27" at bounding box center [199, 454] width 27 height 27
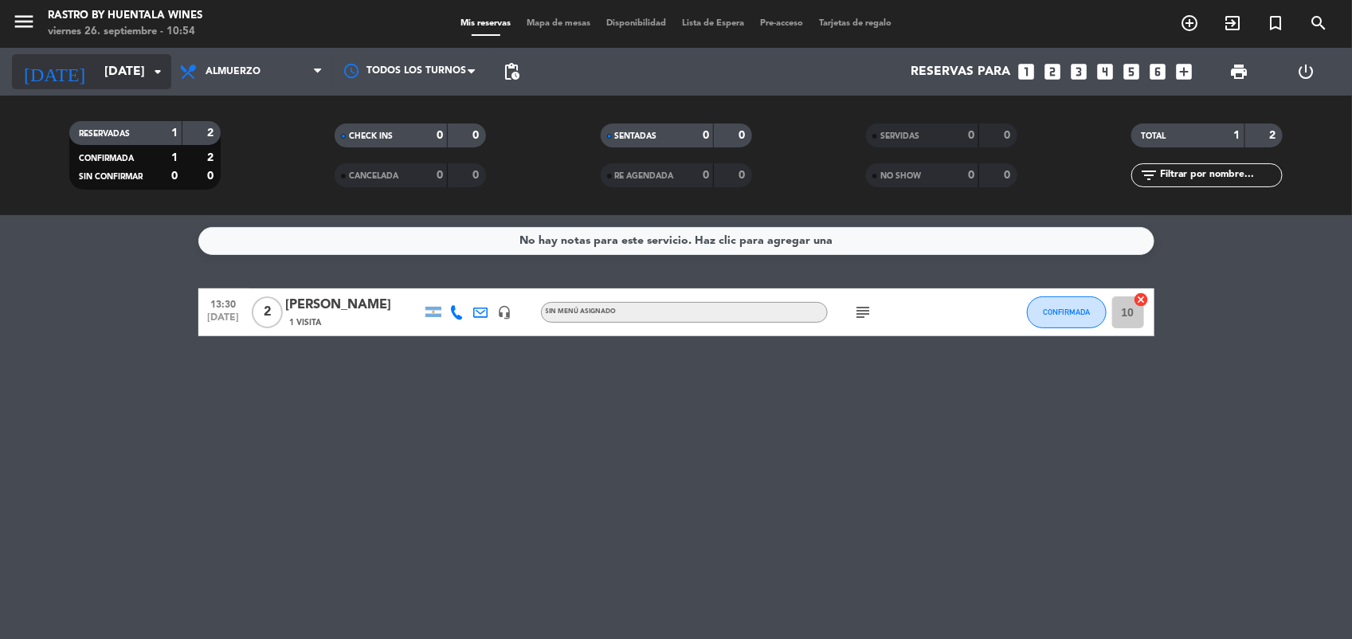
click at [125, 57] on input "[DATE]" at bounding box center [180, 72] width 168 height 31
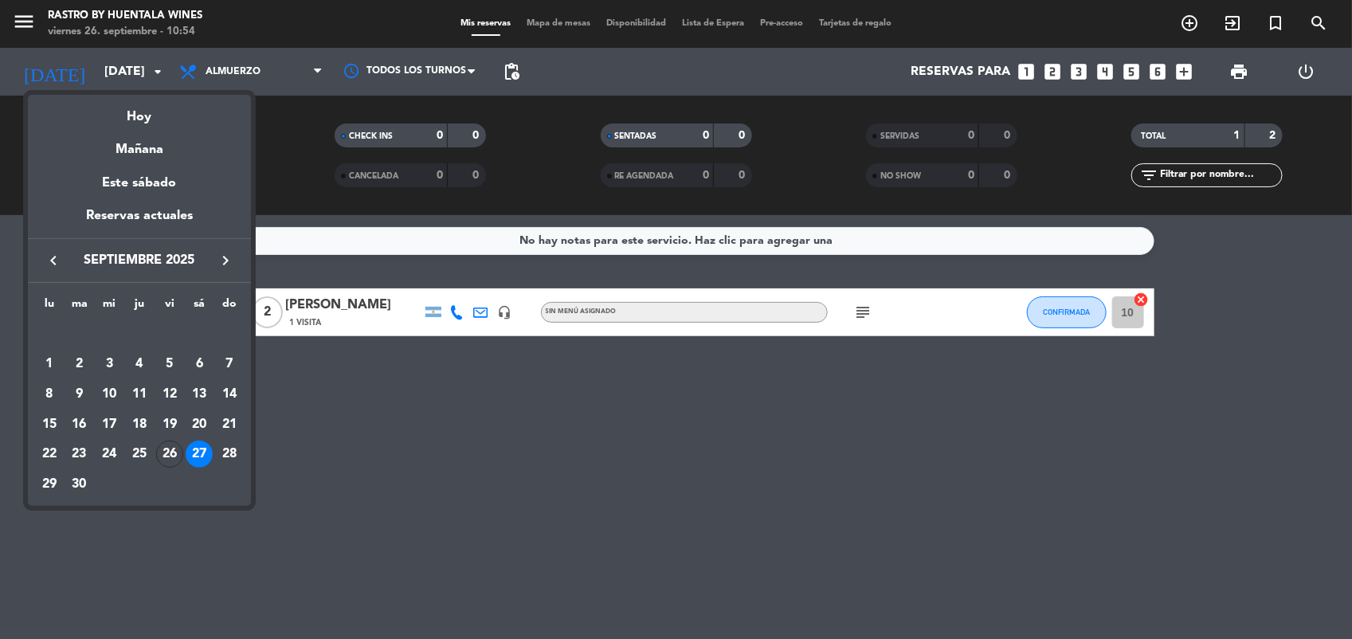
click at [542, 502] on div at bounding box center [676, 319] width 1352 height 639
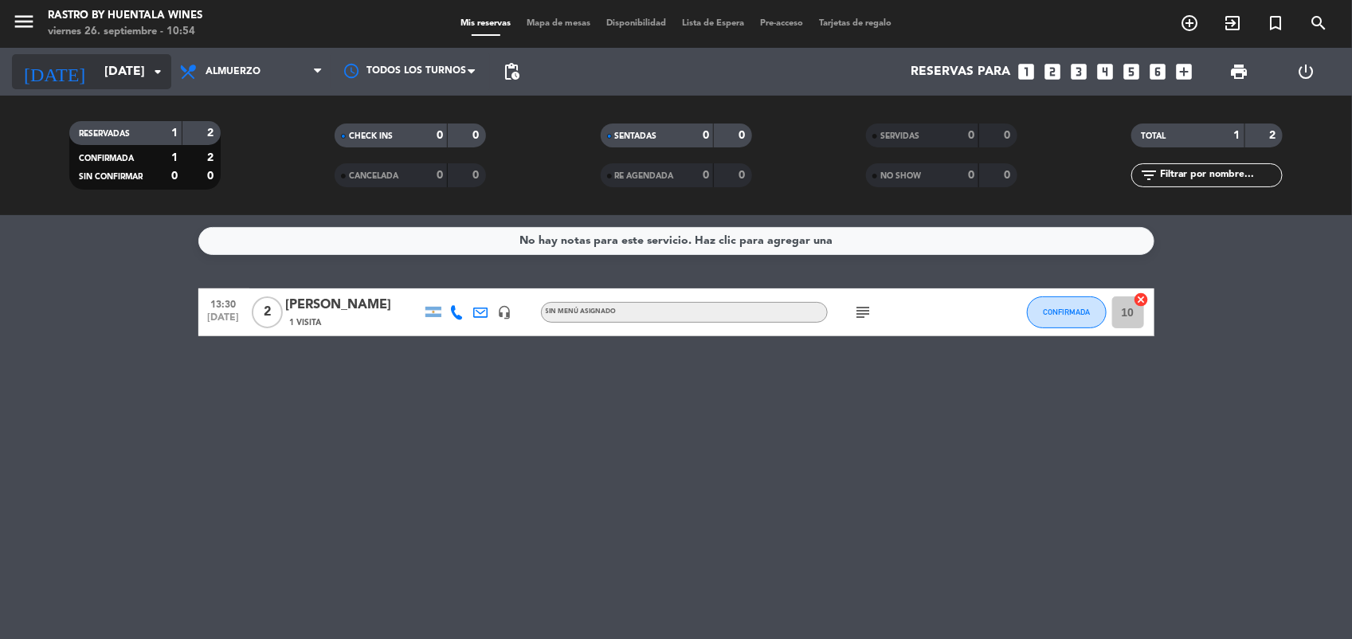
click at [129, 81] on input "[DATE]" at bounding box center [180, 72] width 168 height 31
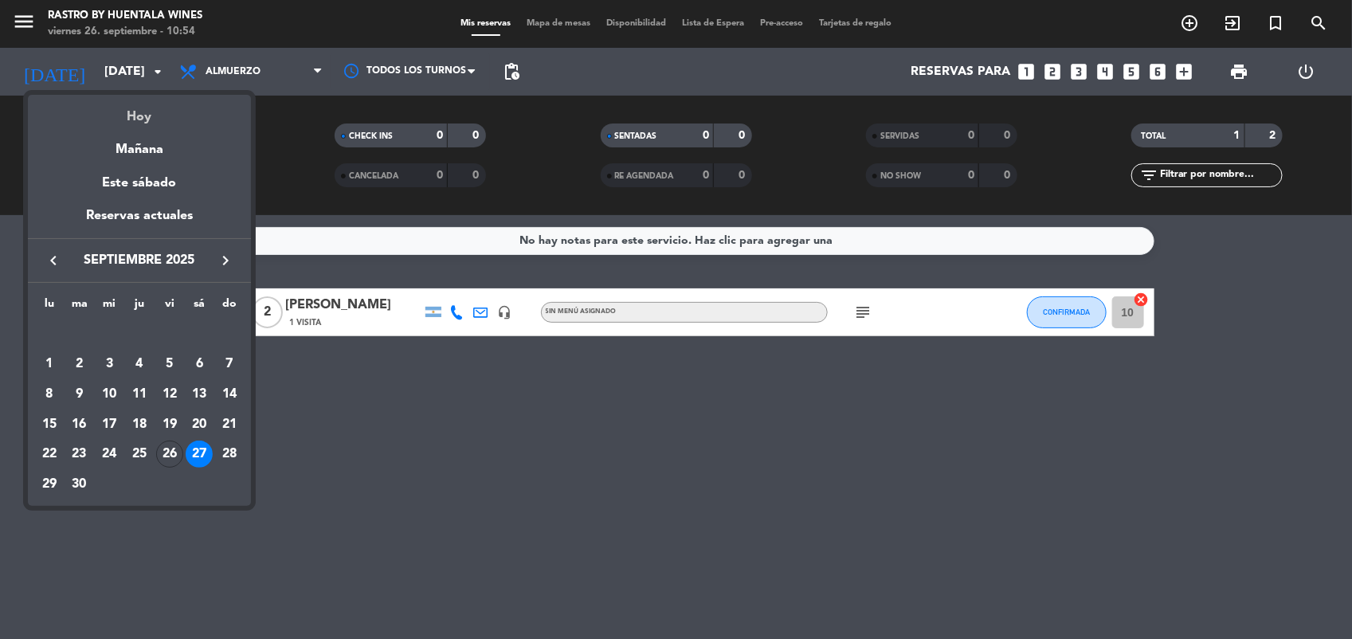
click at [148, 108] on div "Hoy" at bounding box center [139, 111] width 223 height 33
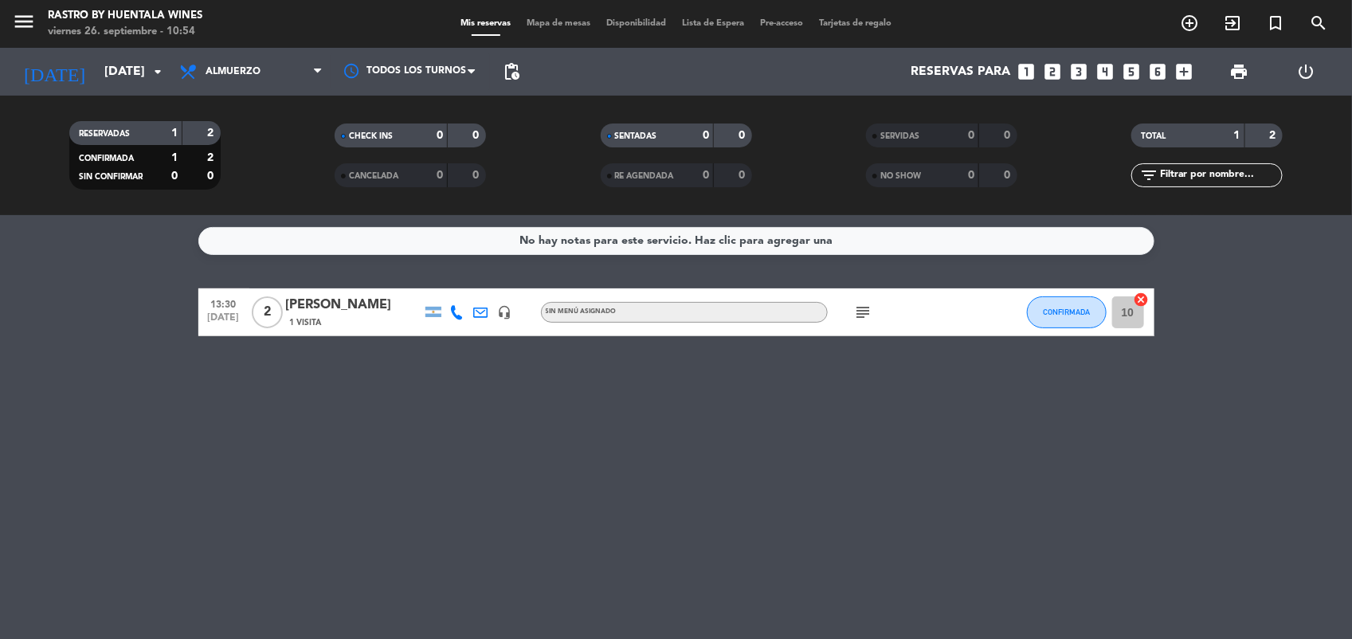
type input "[DATE]"
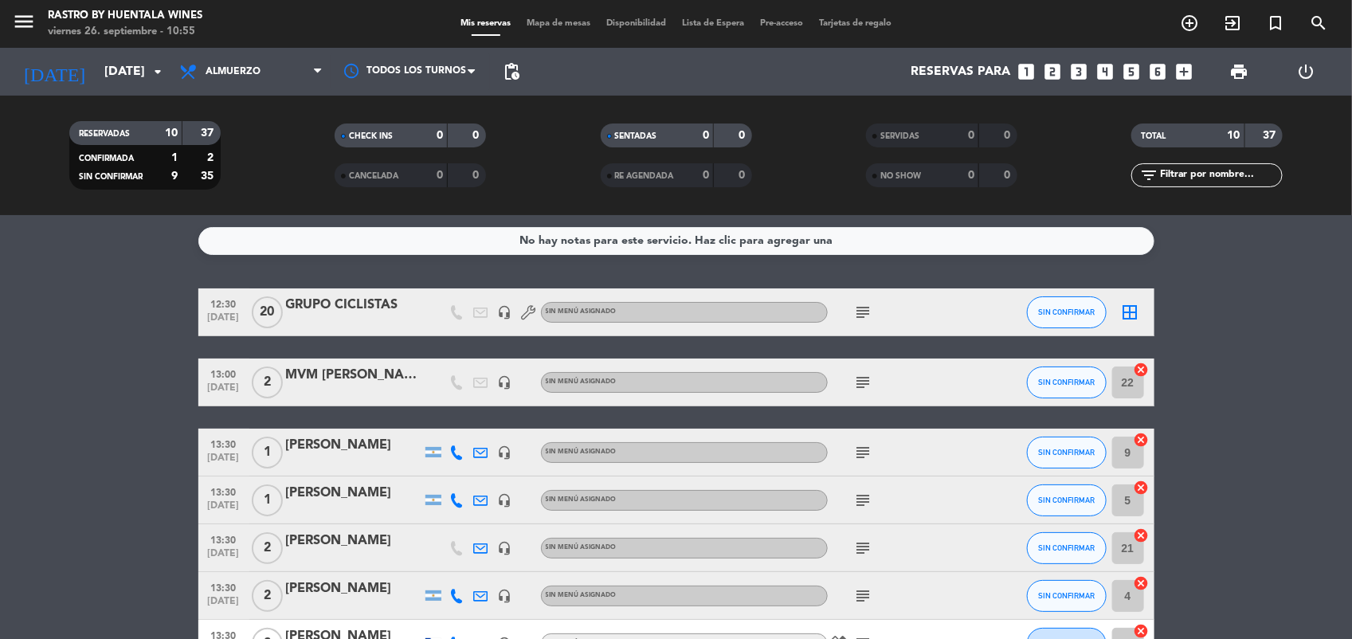
click at [57, 321] on bookings-row "12:30 [DATE] GRUPO CICLISTAS headset_mic Sin menú asignado subject SIN CONFIRMA…" at bounding box center [676, 549] width 1352 height 523
